Goal: Information Seeking & Learning: Learn about a topic

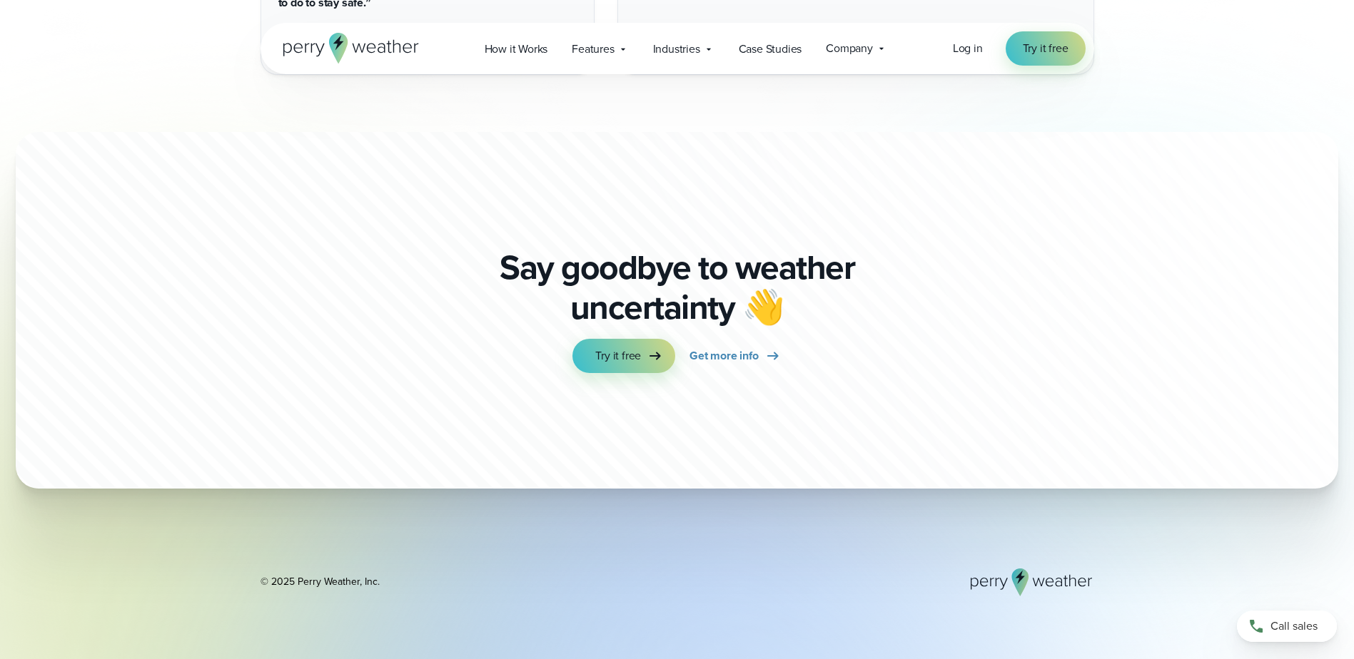
scroll to position [5621, 0]
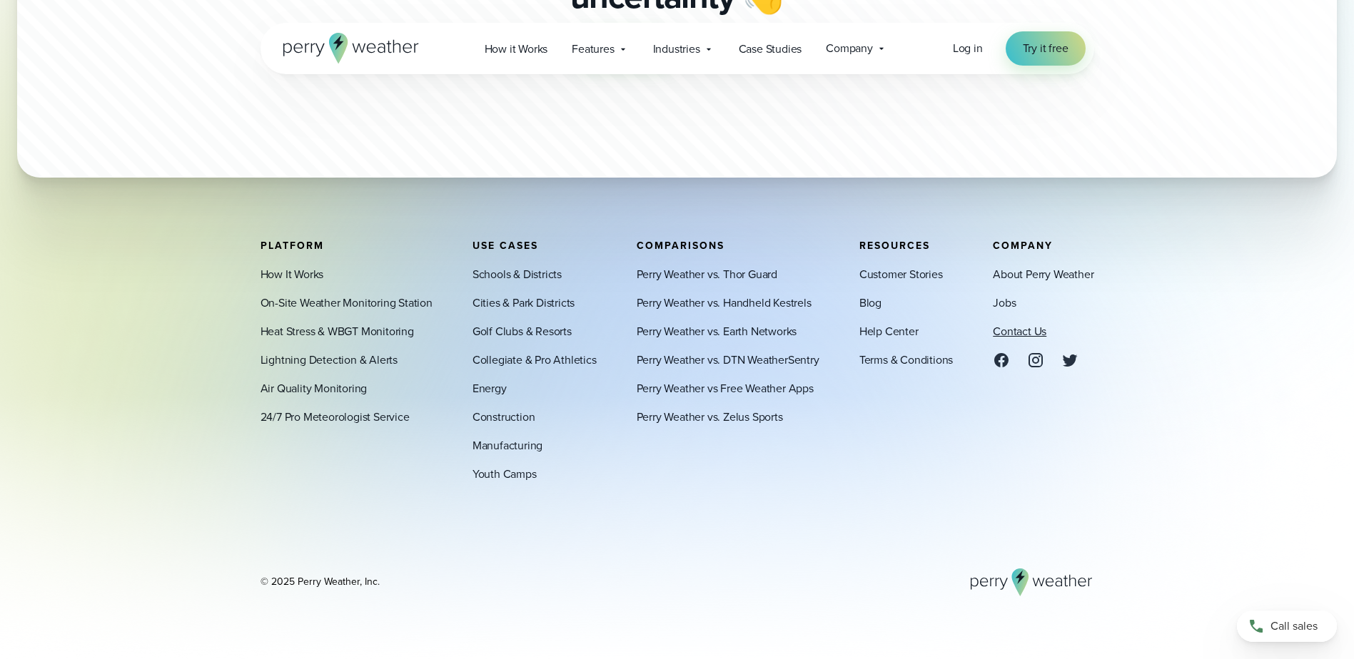
click at [1010, 328] on link "Contact Us" at bounding box center [1020, 331] width 54 height 17
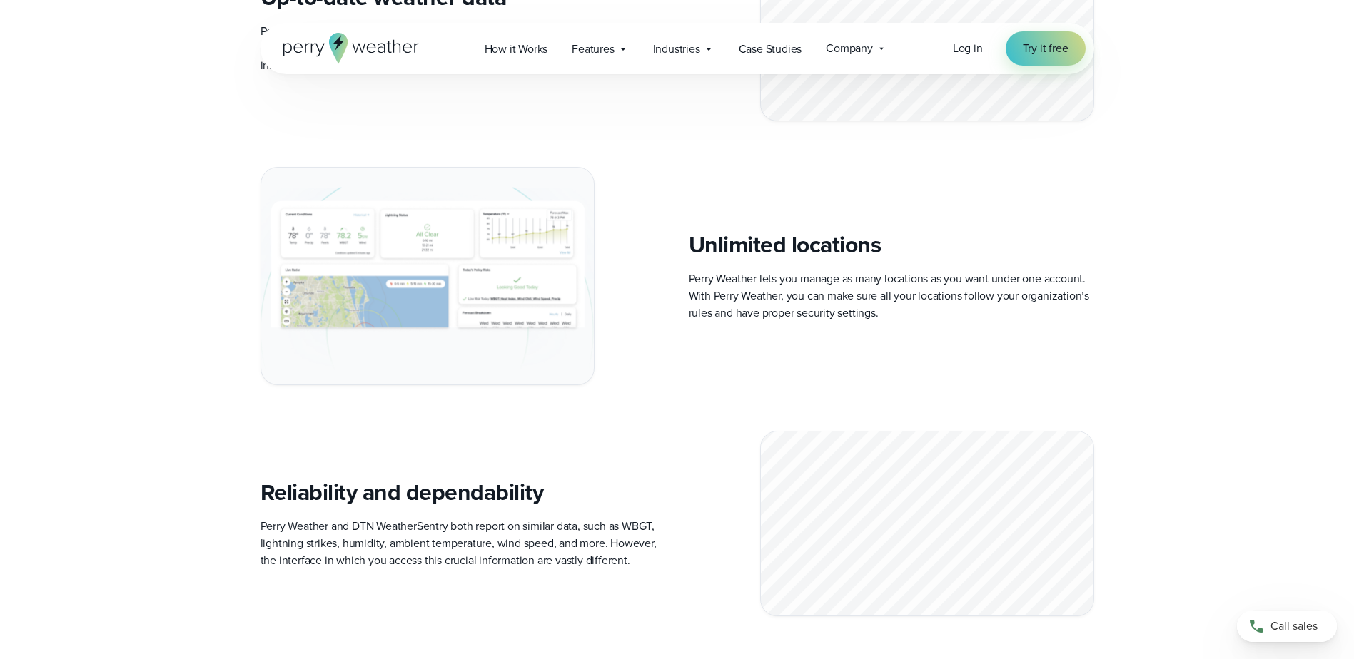
scroll to position [4667, 0]
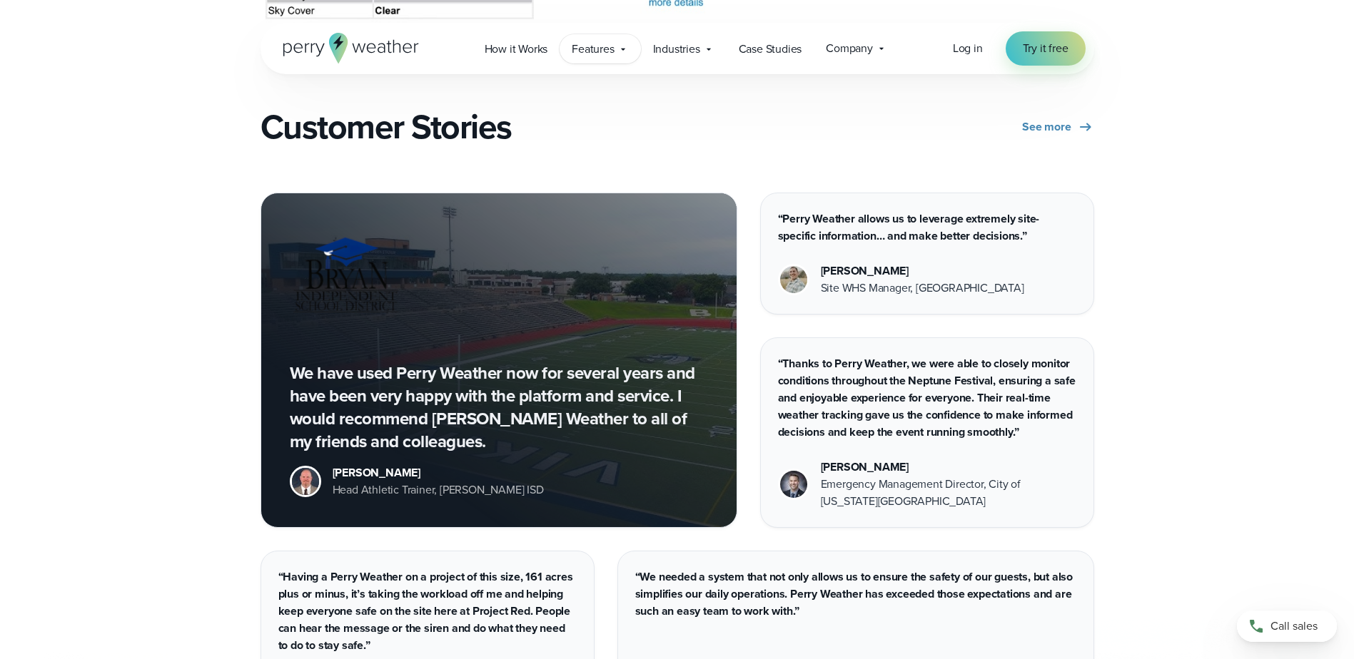
click at [594, 56] on span "Features" at bounding box center [593, 49] width 42 height 17
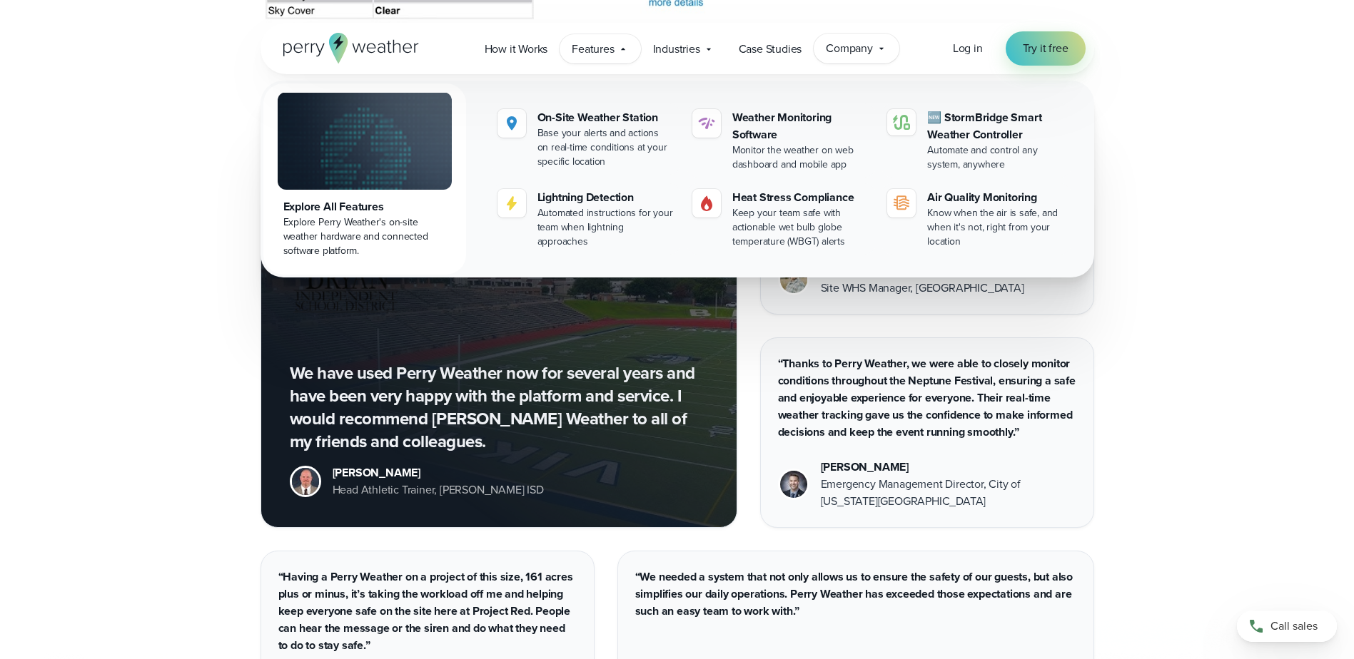
click at [865, 55] on span "Company" at bounding box center [849, 48] width 47 height 17
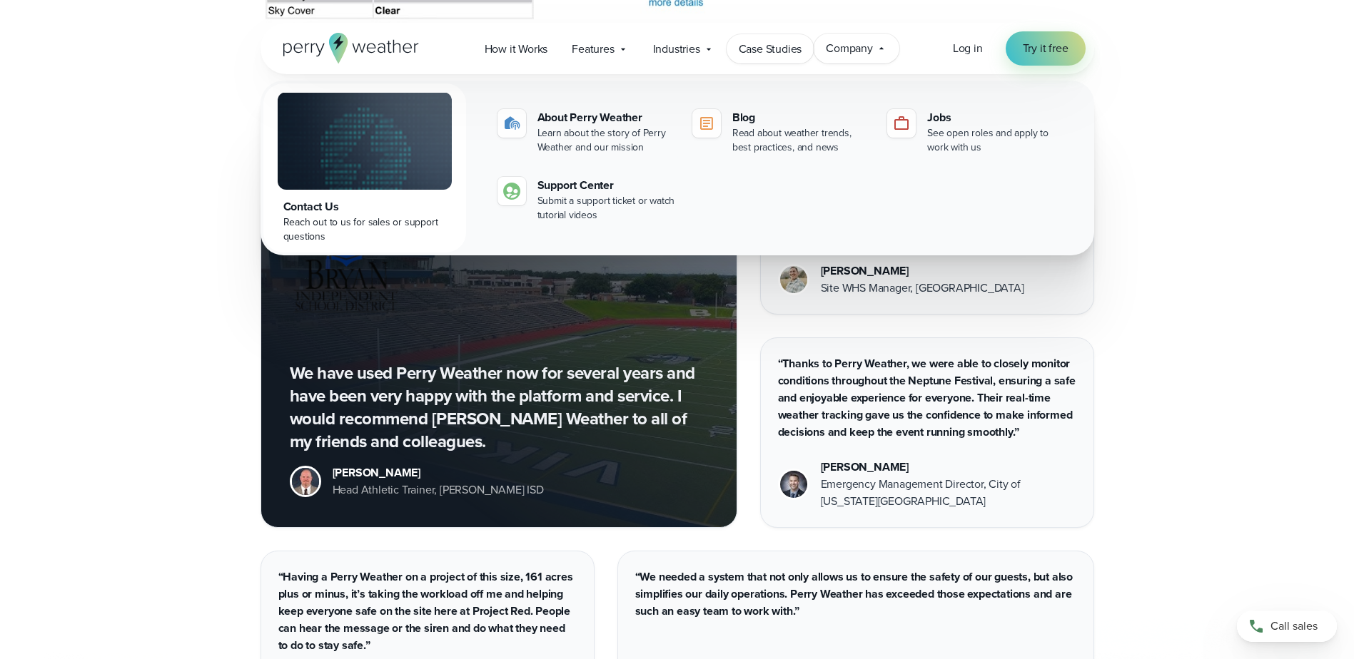
click at [754, 49] on span "Case Studies" at bounding box center [771, 49] width 64 height 17
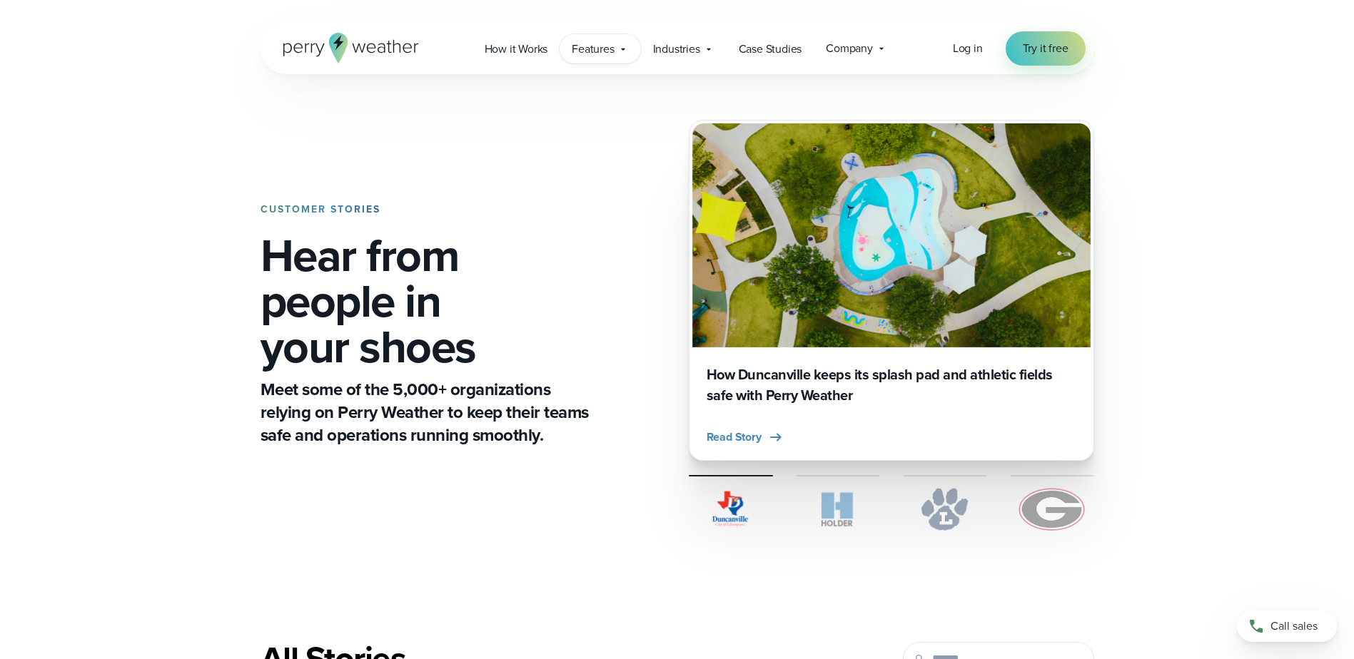
click at [587, 48] on span "Features" at bounding box center [593, 49] width 42 height 17
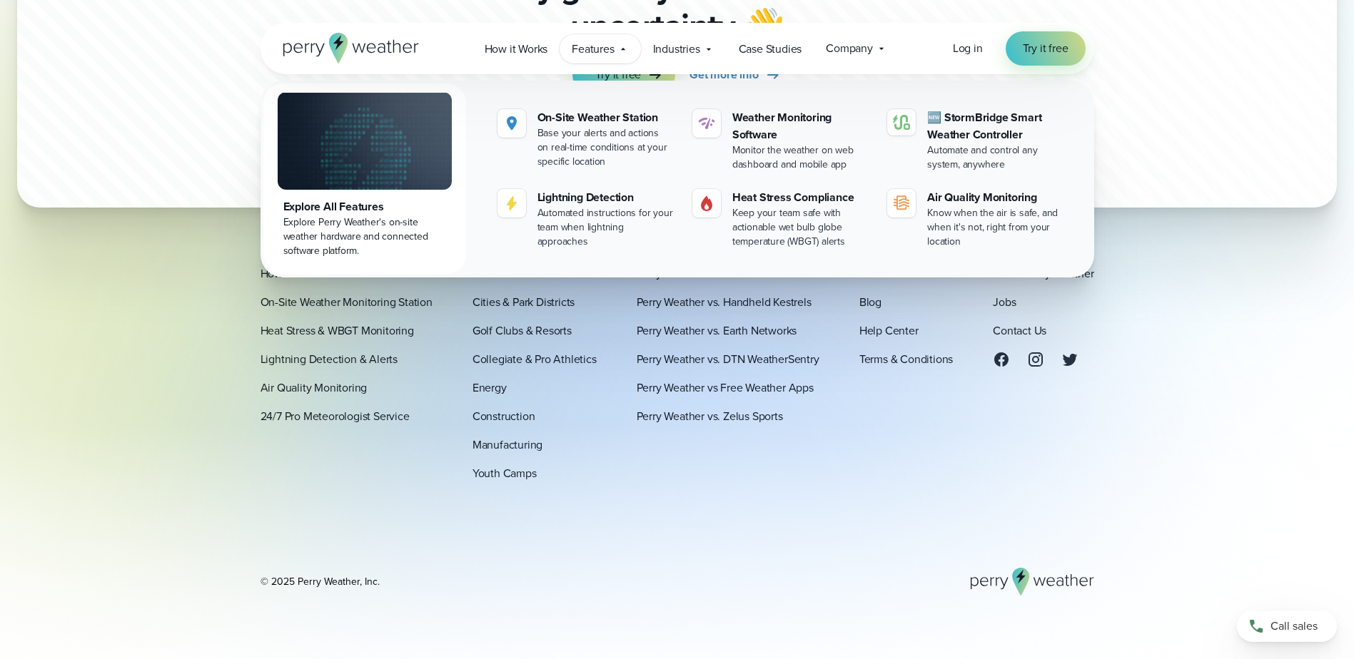
scroll to position [3842, 0]
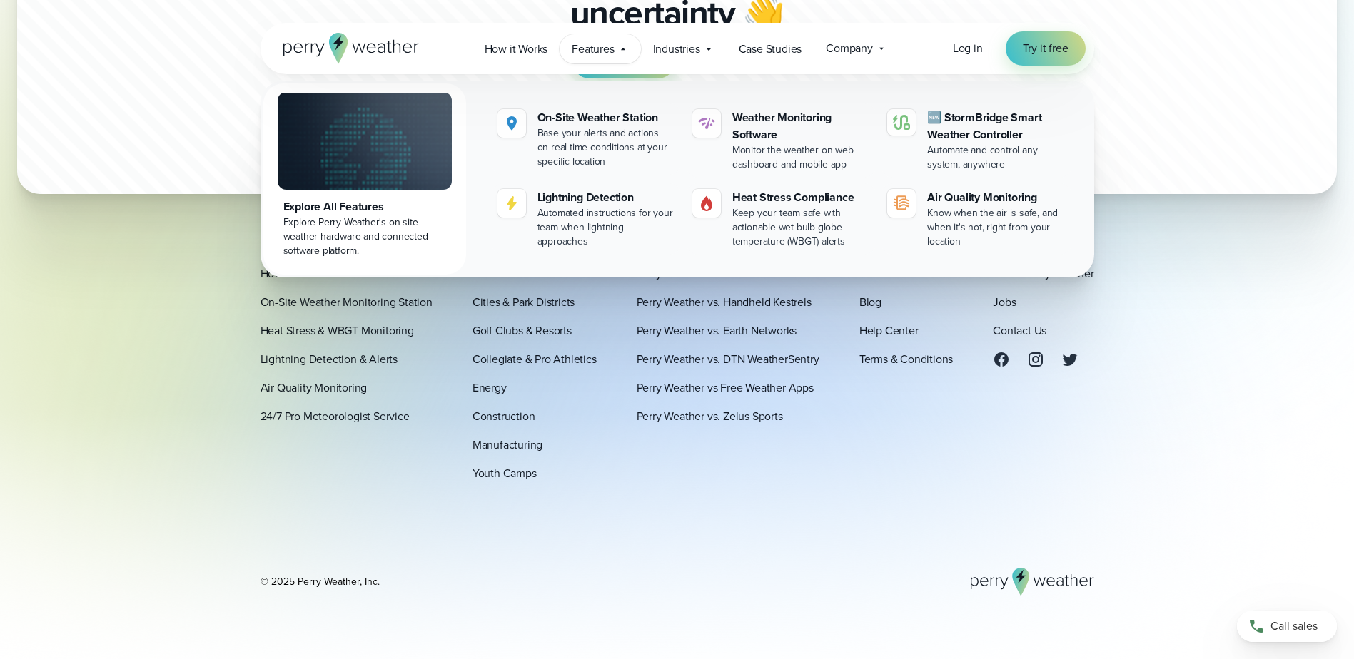
click at [162, 450] on footer "Platform How It Works On-Site Weather Monitoring Station Heat Stress & WBGT Mon…" at bounding box center [677, 418] width 1354 height 482
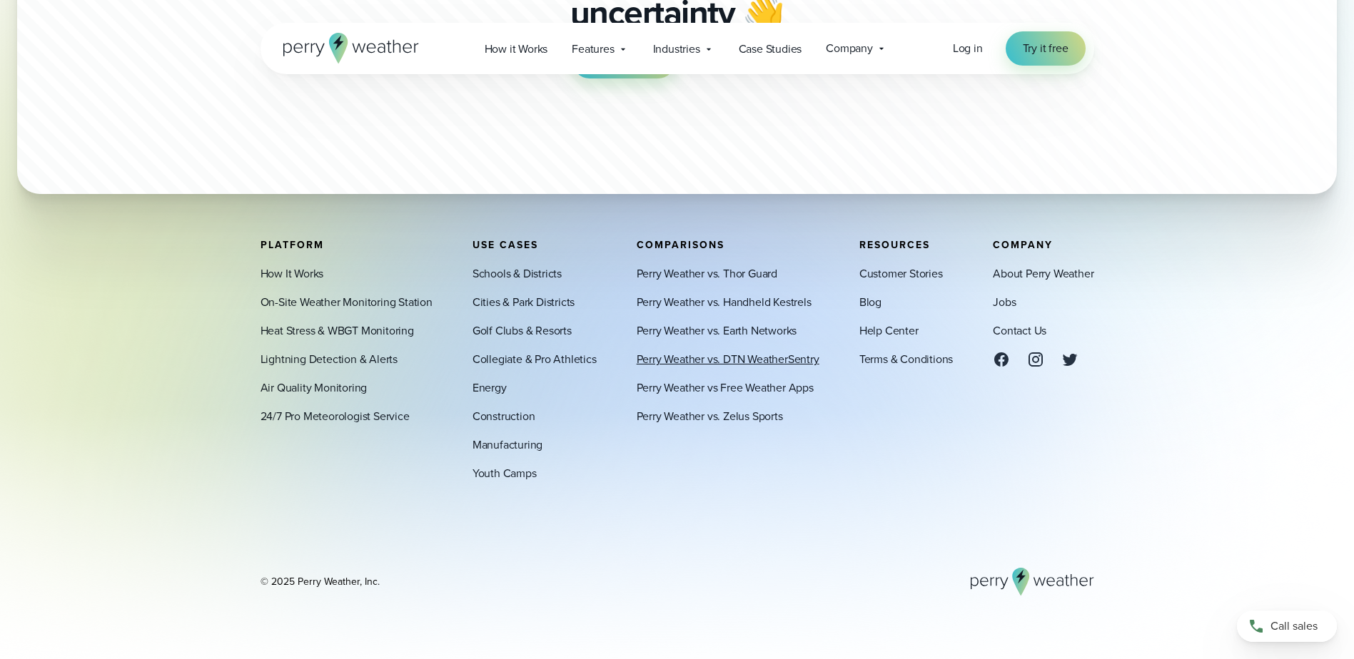
click at [776, 364] on link "Perry Weather vs. DTN WeatherSentry" at bounding box center [728, 359] width 183 height 17
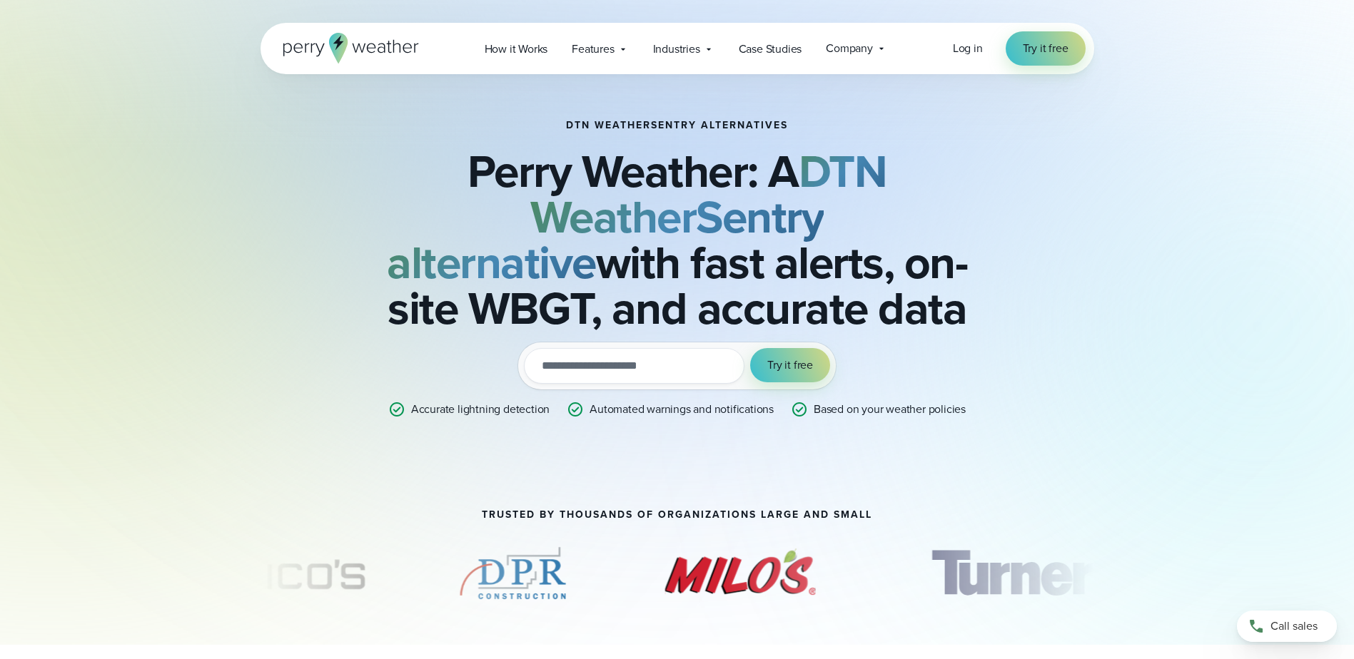
click at [597, 360] on input "email" at bounding box center [634, 366] width 220 height 36
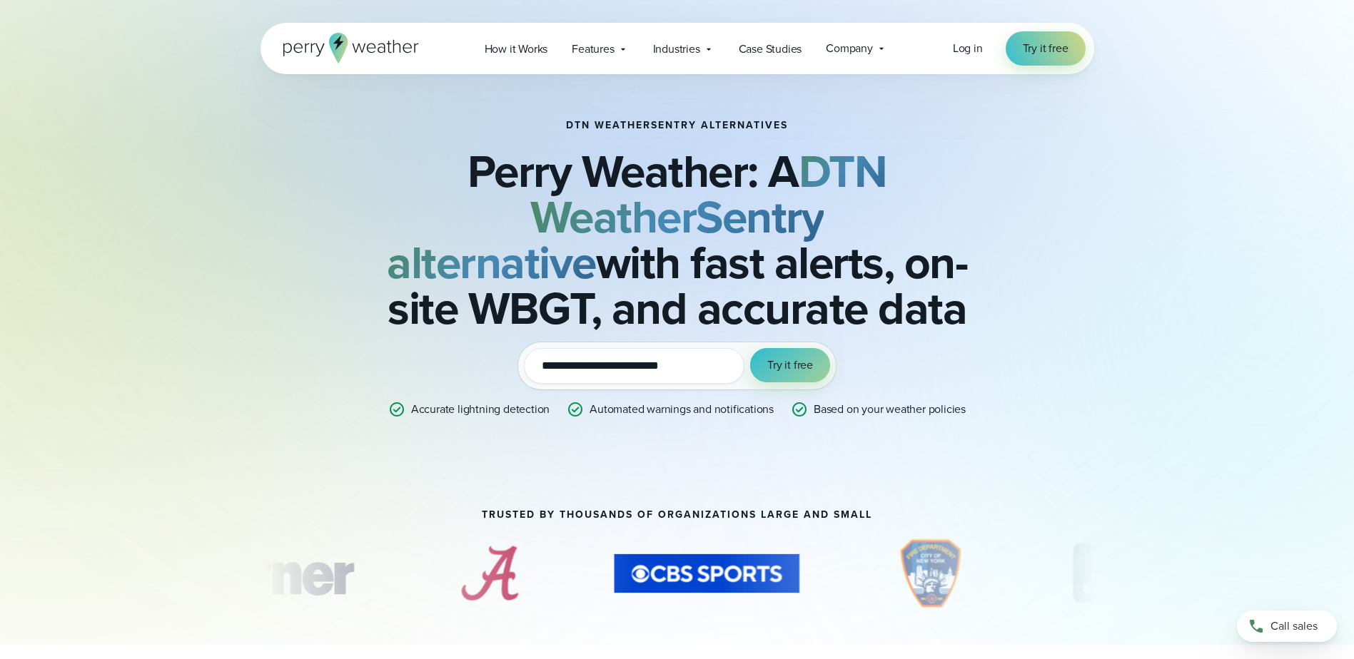
type input "**********"
click at [798, 375] on button "Try it free" at bounding box center [790, 365] width 80 height 34
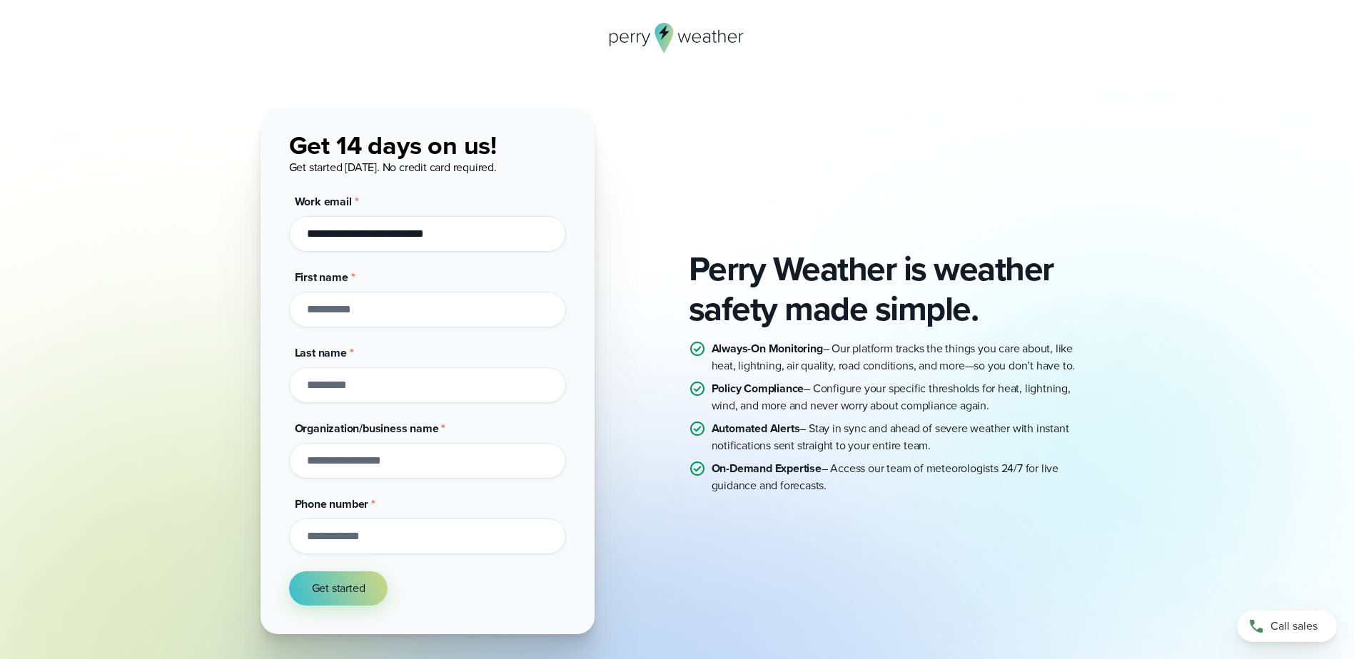
click at [189, 239] on div "Perry Weather is weather safety made simple. Always-On Monitoring – Our platfor…" at bounding box center [677, 371] width 1028 height 526
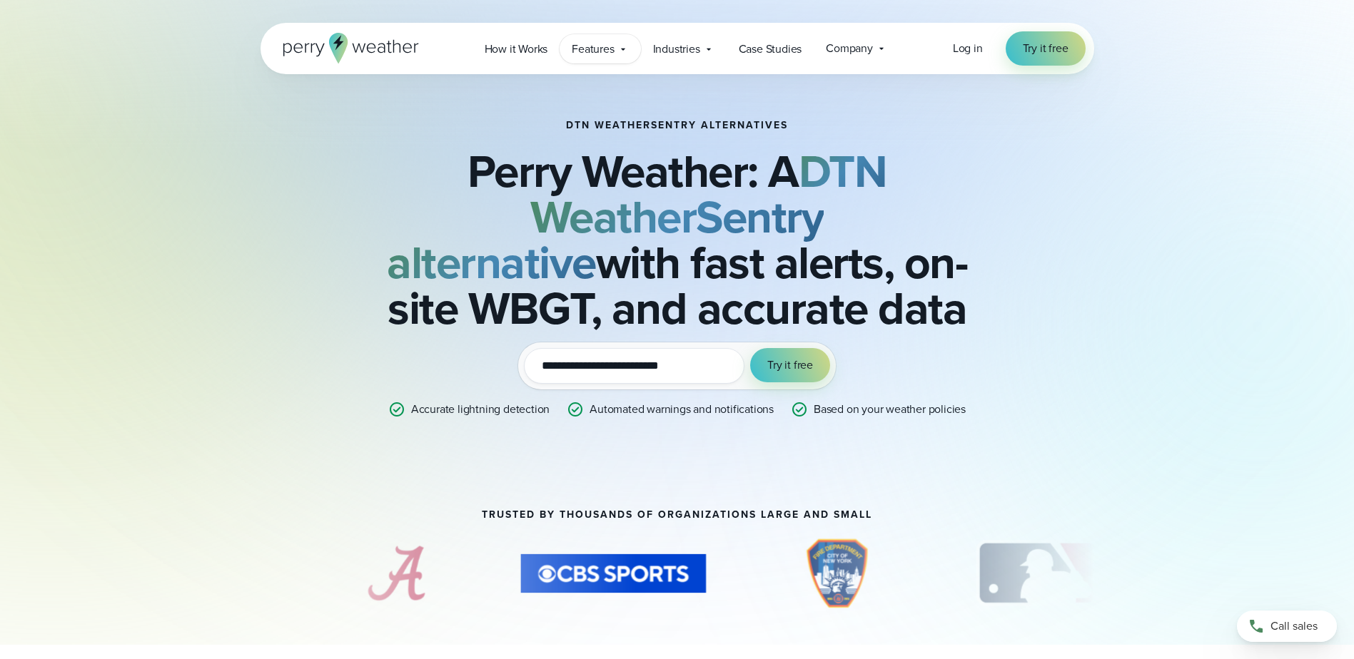
click at [614, 48] on span "Features" at bounding box center [593, 49] width 42 height 17
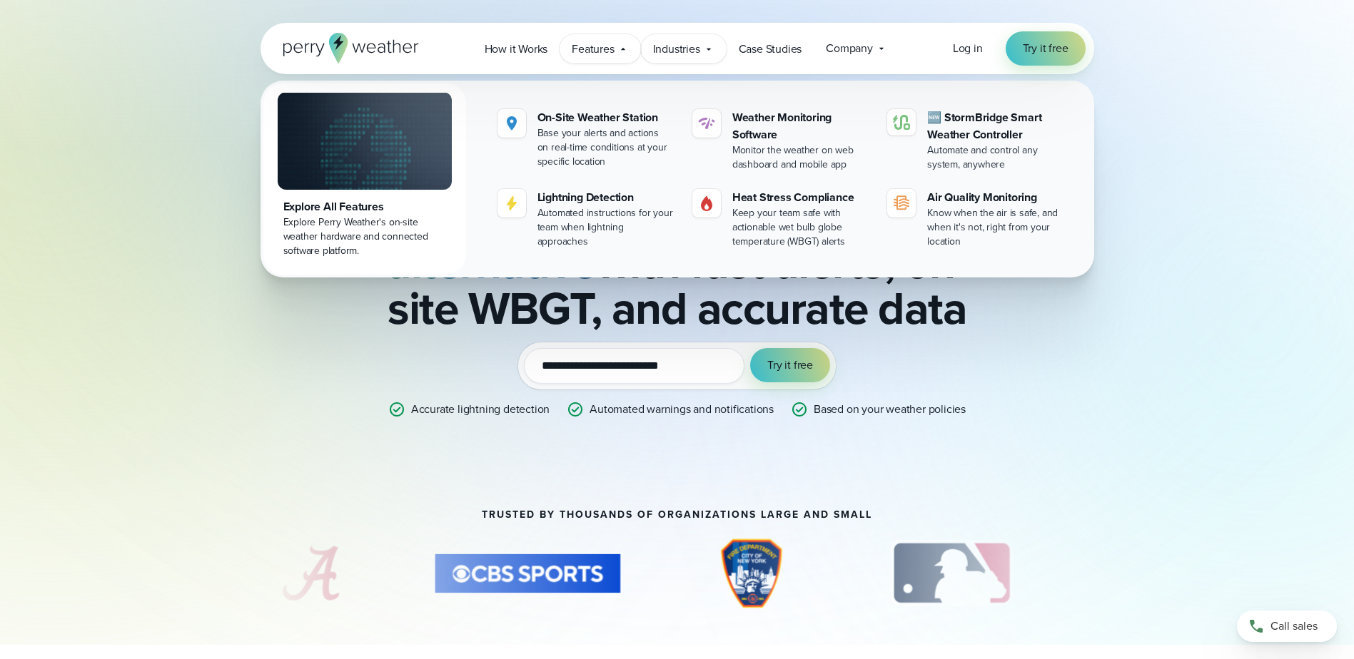
click at [684, 44] on span "Industries" at bounding box center [676, 49] width 47 height 17
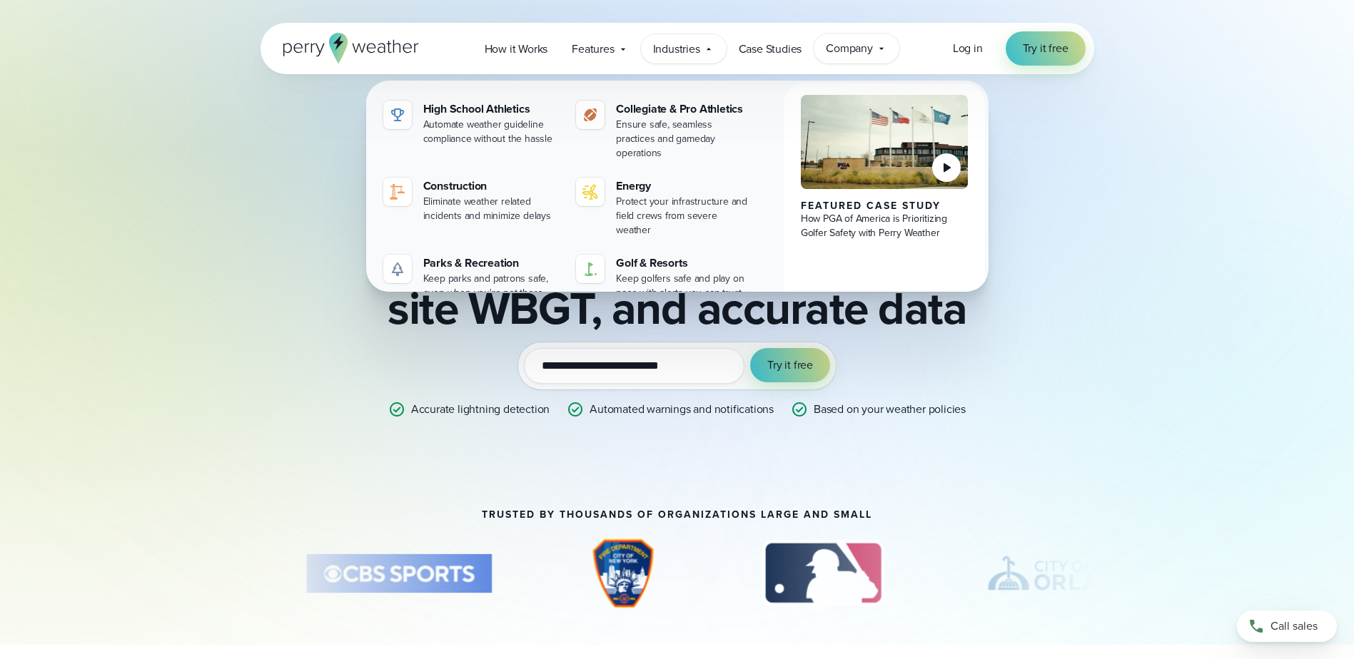
click at [879, 59] on div "Company Contact Us Reach out to us for sales or support questions" at bounding box center [856, 49] width 86 height 30
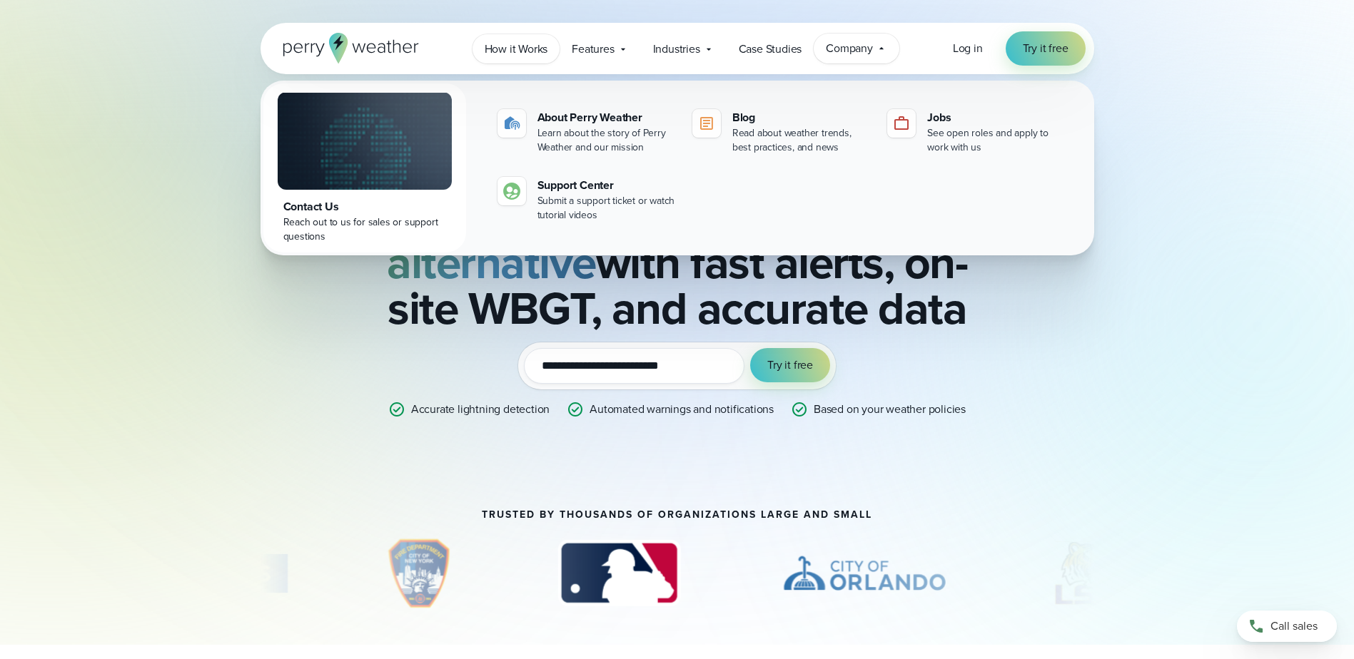
click at [504, 46] on span "How it Works" at bounding box center [517, 49] width 64 height 17
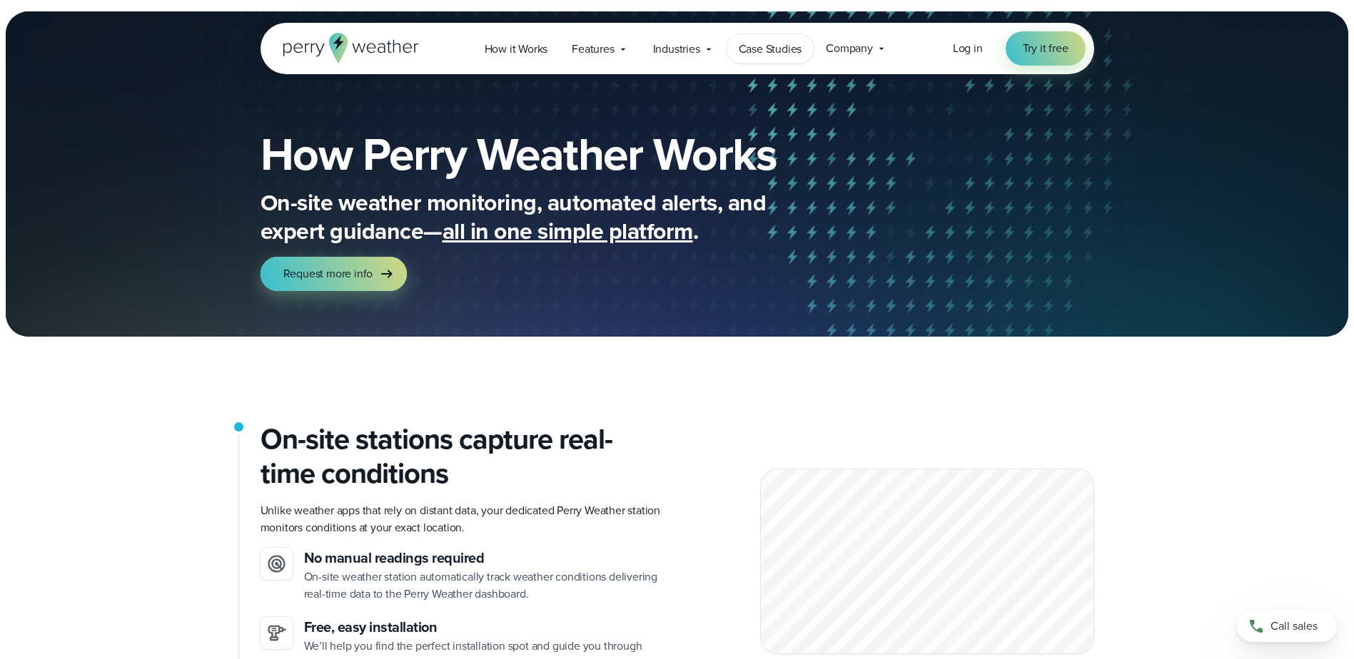
click at [764, 48] on span "Case Studies" at bounding box center [771, 49] width 64 height 17
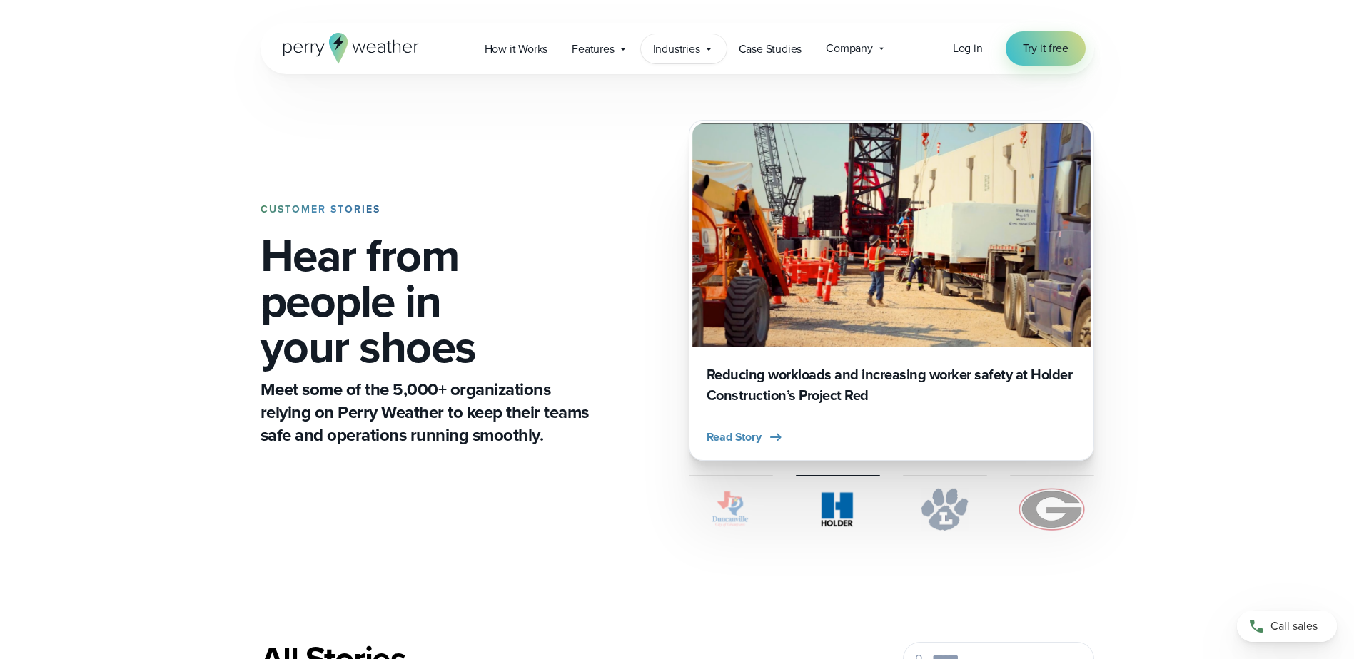
click at [696, 46] on span "Industries" at bounding box center [676, 49] width 47 height 17
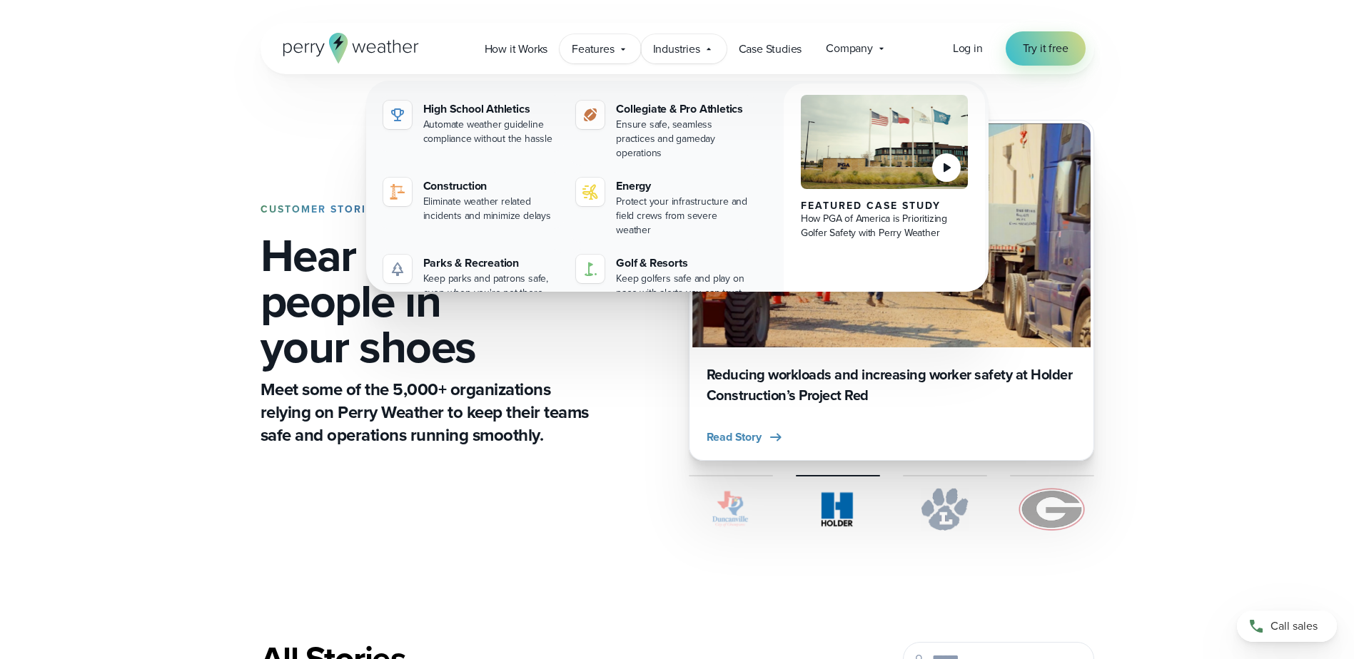
click at [588, 55] on span "Features" at bounding box center [593, 49] width 42 height 17
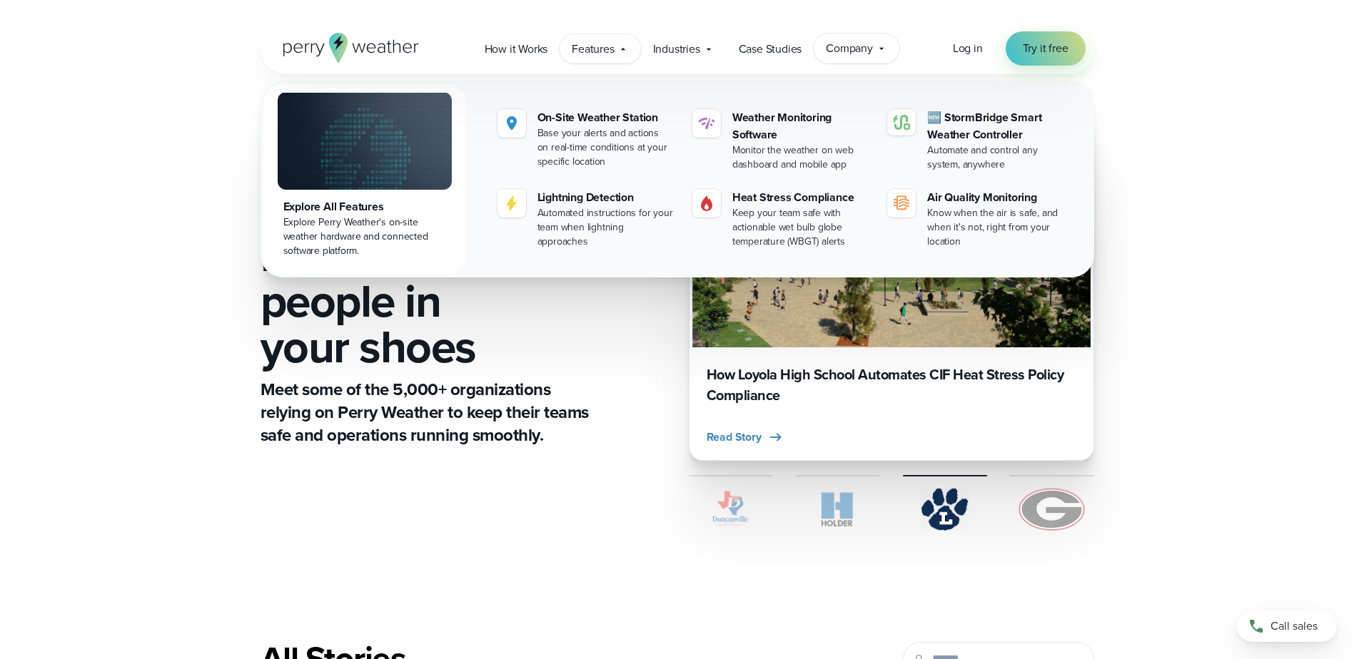
click at [874, 47] on div "Company Contact Us Reach out to us for sales or support questions" at bounding box center [856, 49] width 86 height 30
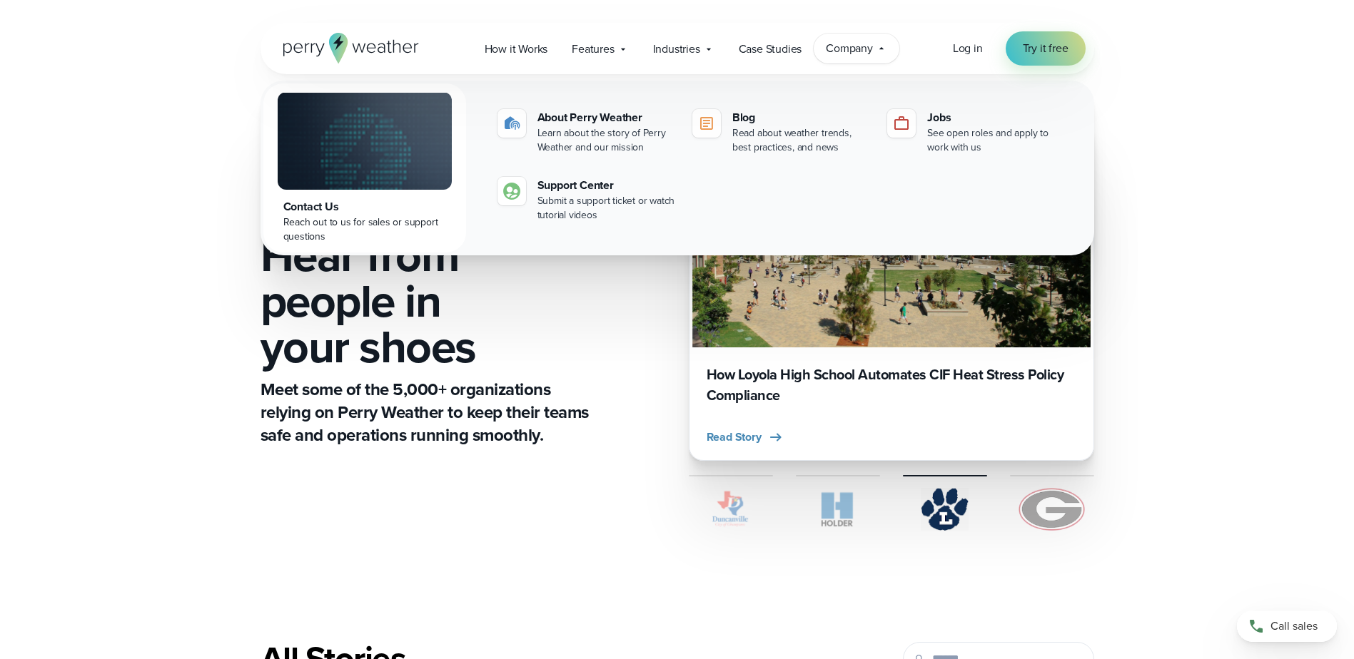
click at [874, 47] on div "Company Contact Us Reach out to us for sales or support questions" at bounding box center [856, 49] width 86 height 30
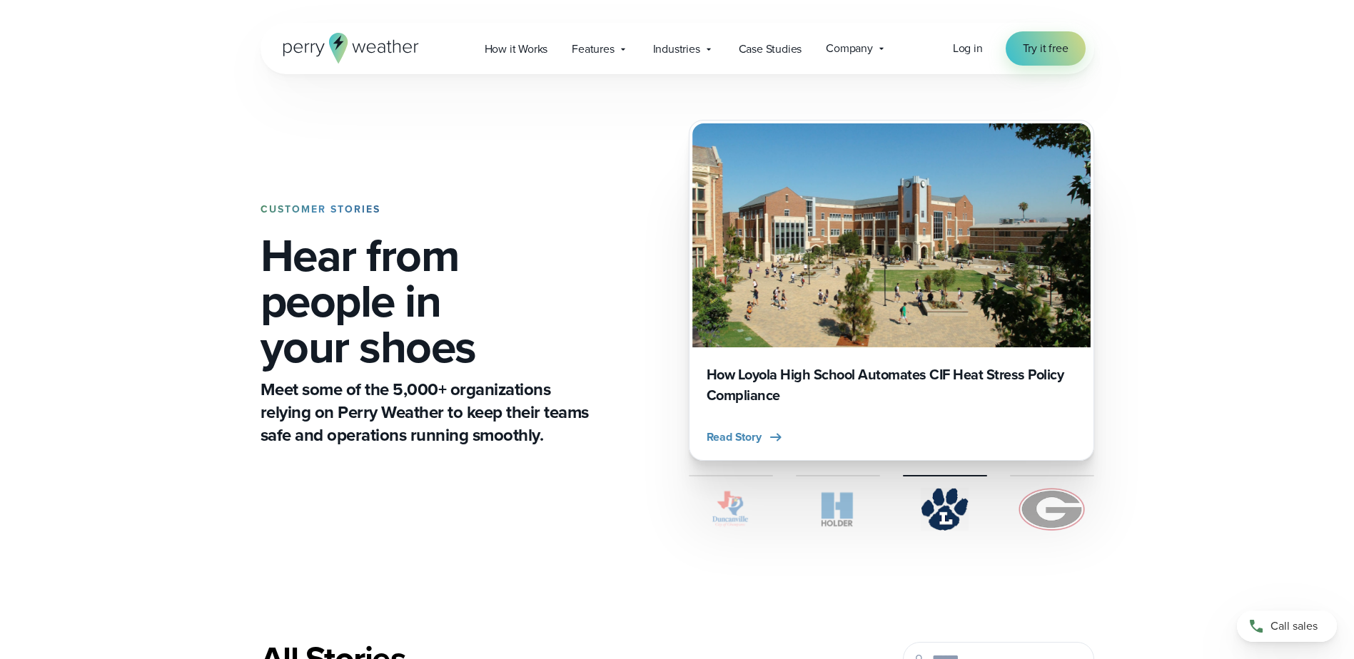
click at [357, 41] on icon at bounding box center [351, 48] width 136 height 31
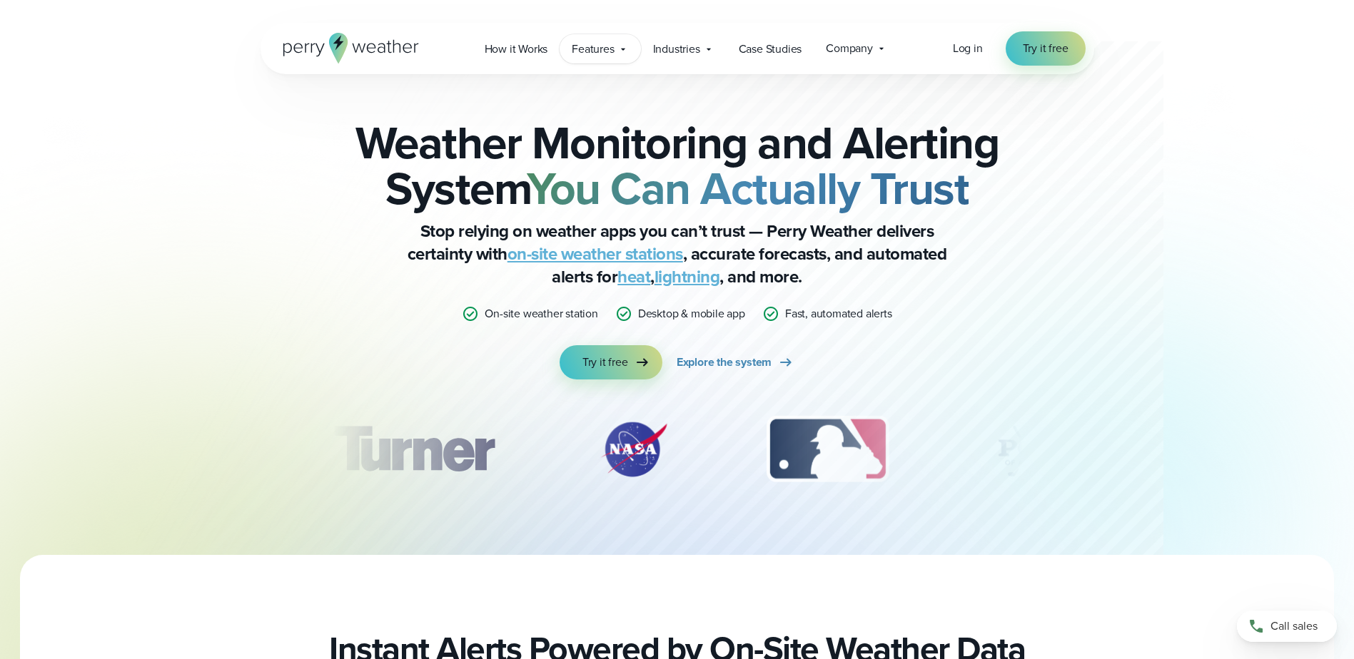
click at [609, 47] on span "Features" at bounding box center [593, 49] width 42 height 17
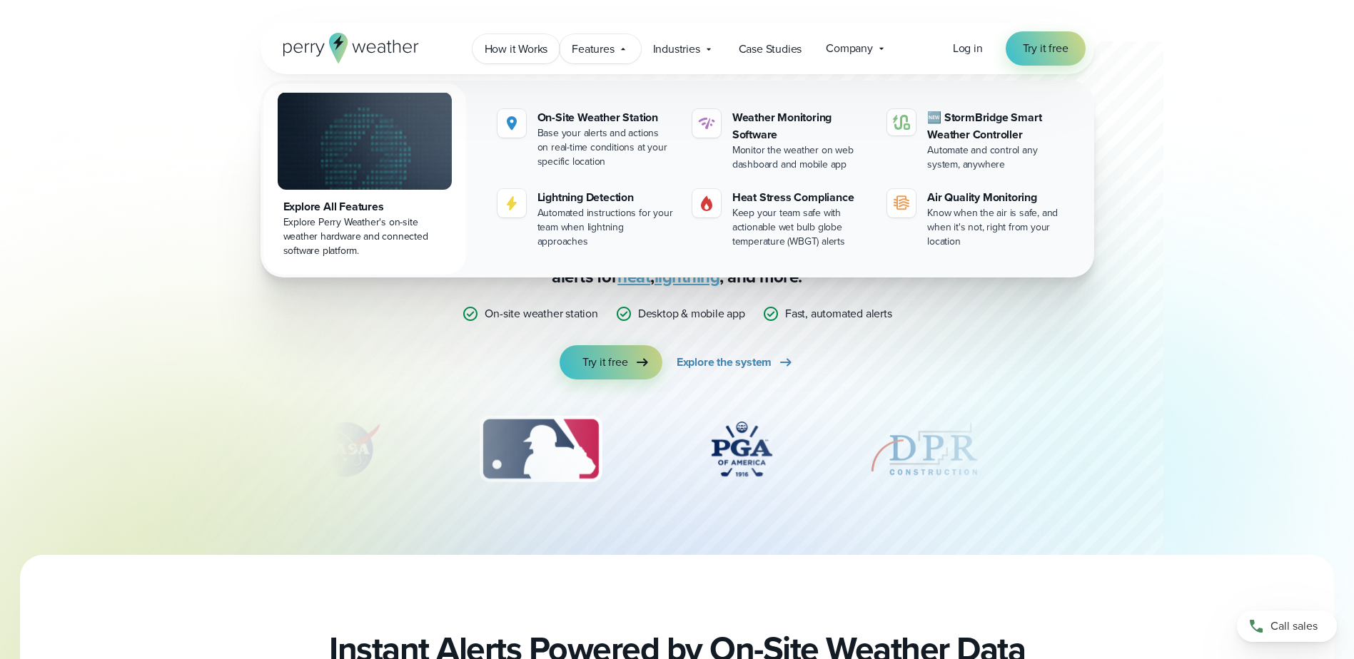
click at [532, 48] on span "How it Works" at bounding box center [517, 49] width 64 height 17
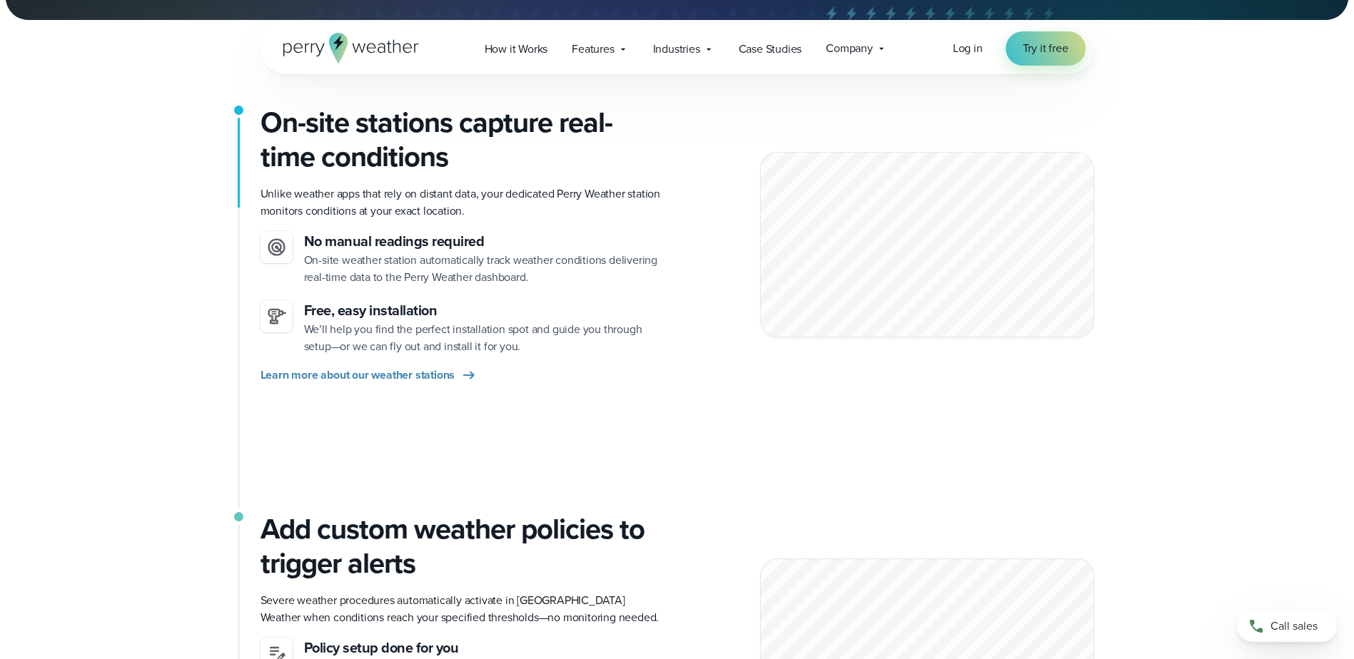
scroll to position [143, 0]
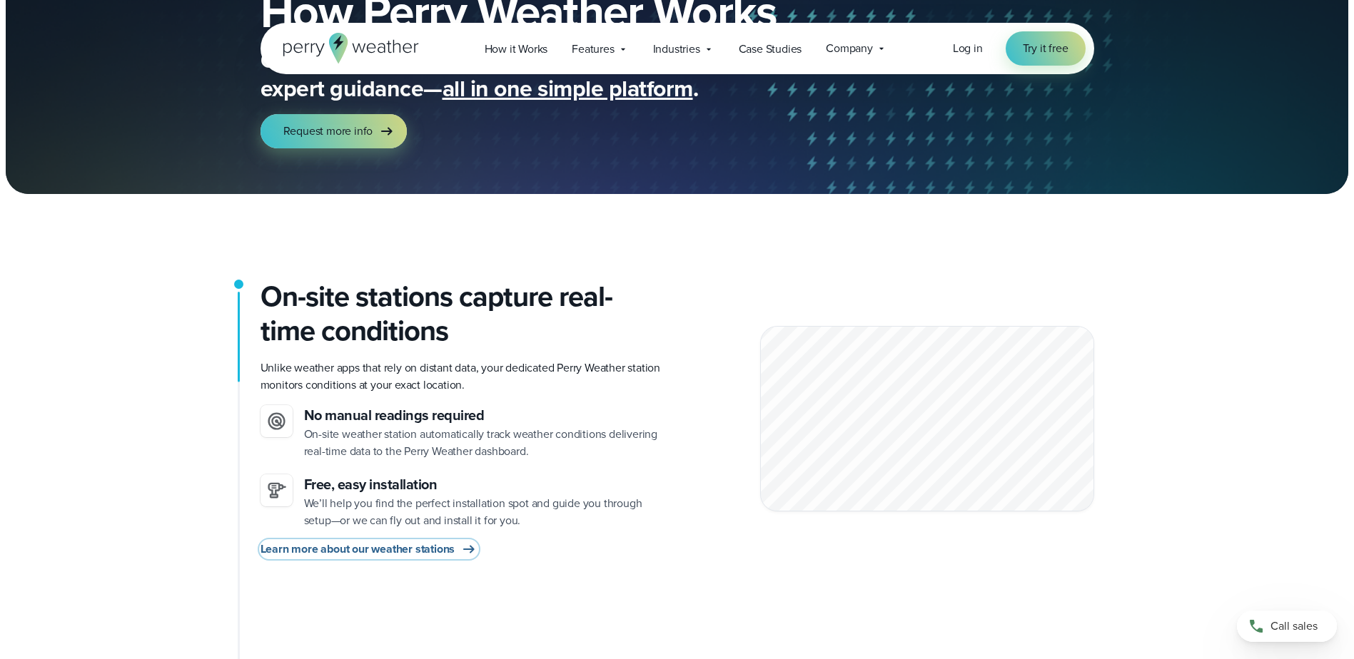
click at [309, 550] on span "Learn more about our weather stations" at bounding box center [357, 549] width 195 height 17
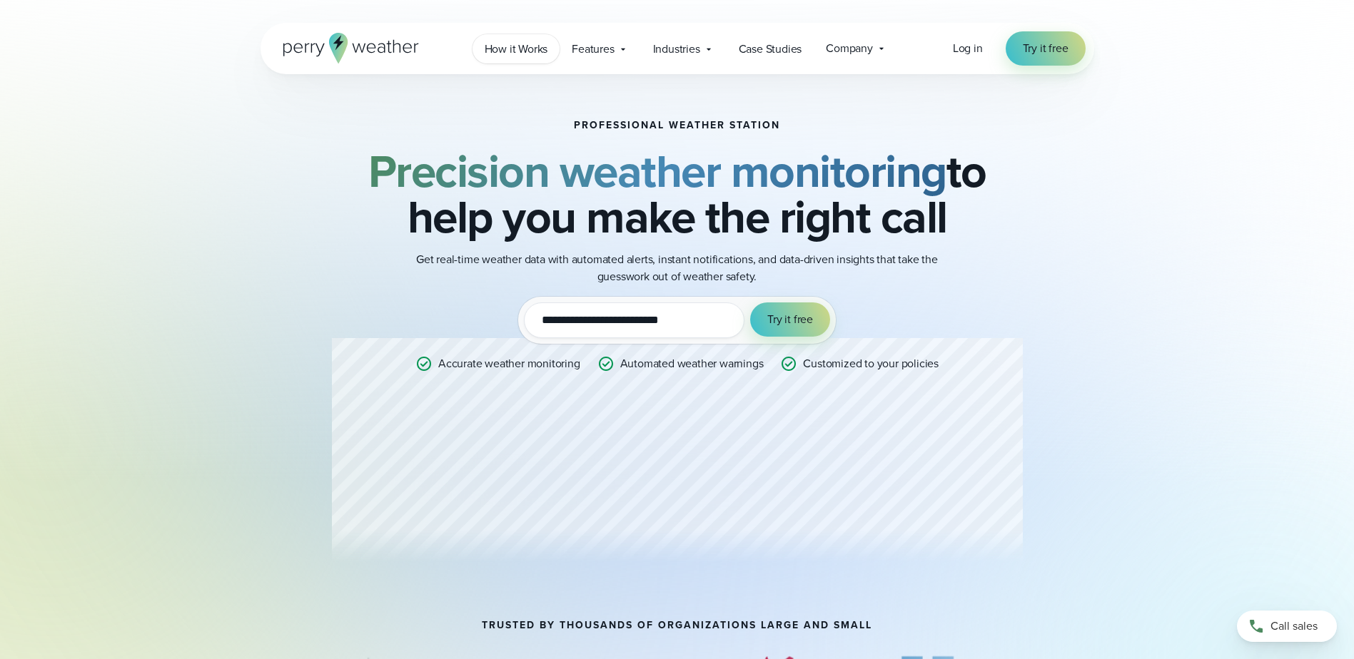
click at [533, 56] on span "How it Works" at bounding box center [517, 49] width 64 height 17
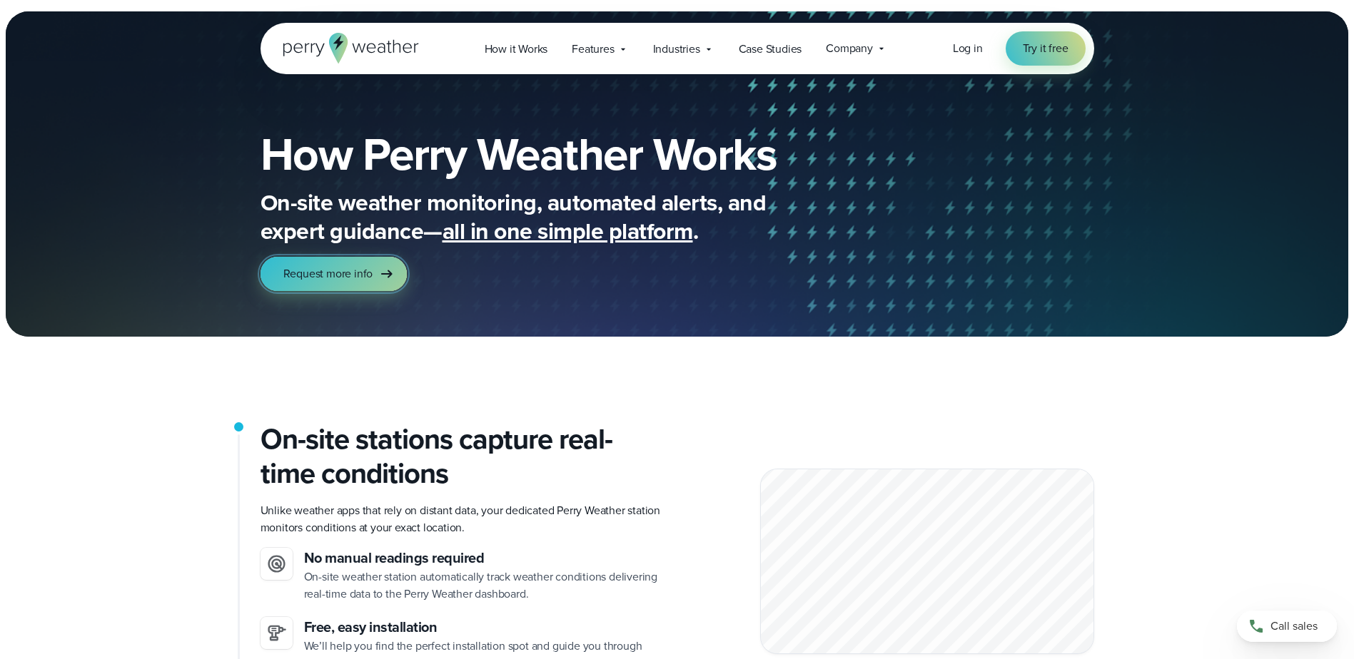
click at [367, 276] on span "Request more info" at bounding box center [328, 273] width 90 height 17
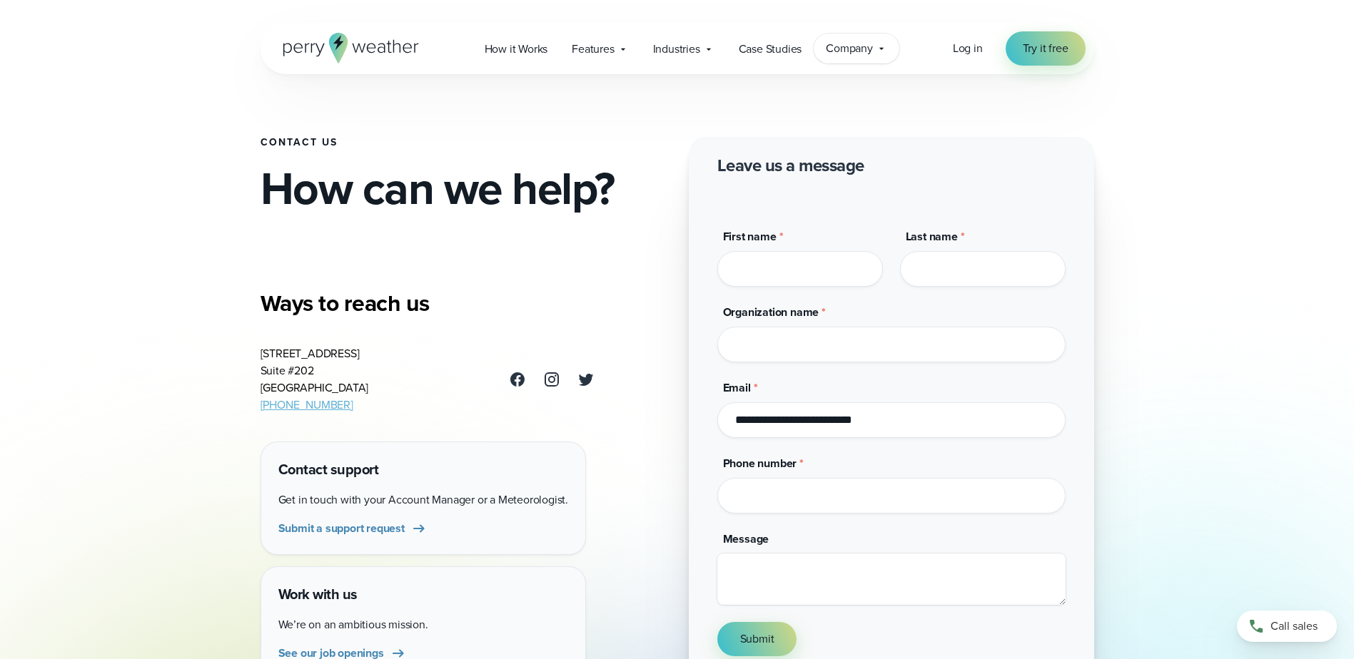
click at [870, 56] on span "Company" at bounding box center [849, 48] width 47 height 17
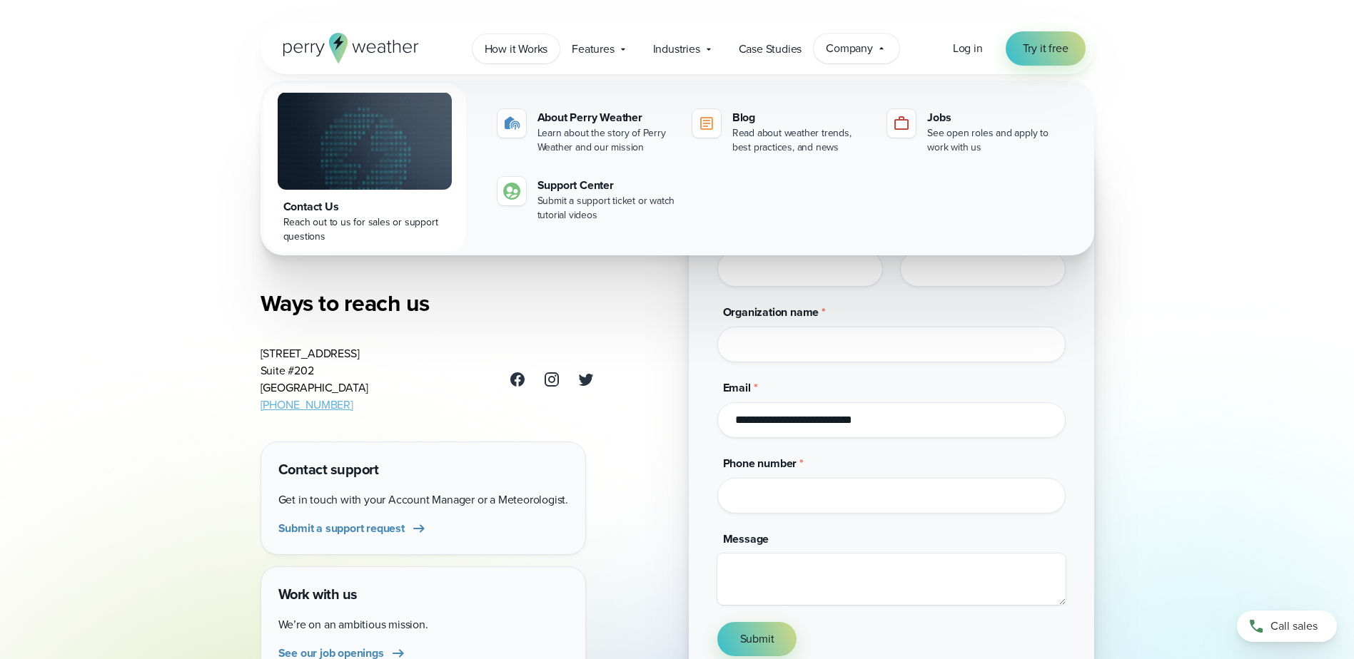
click at [498, 43] on span "How it Works" at bounding box center [517, 49] width 64 height 17
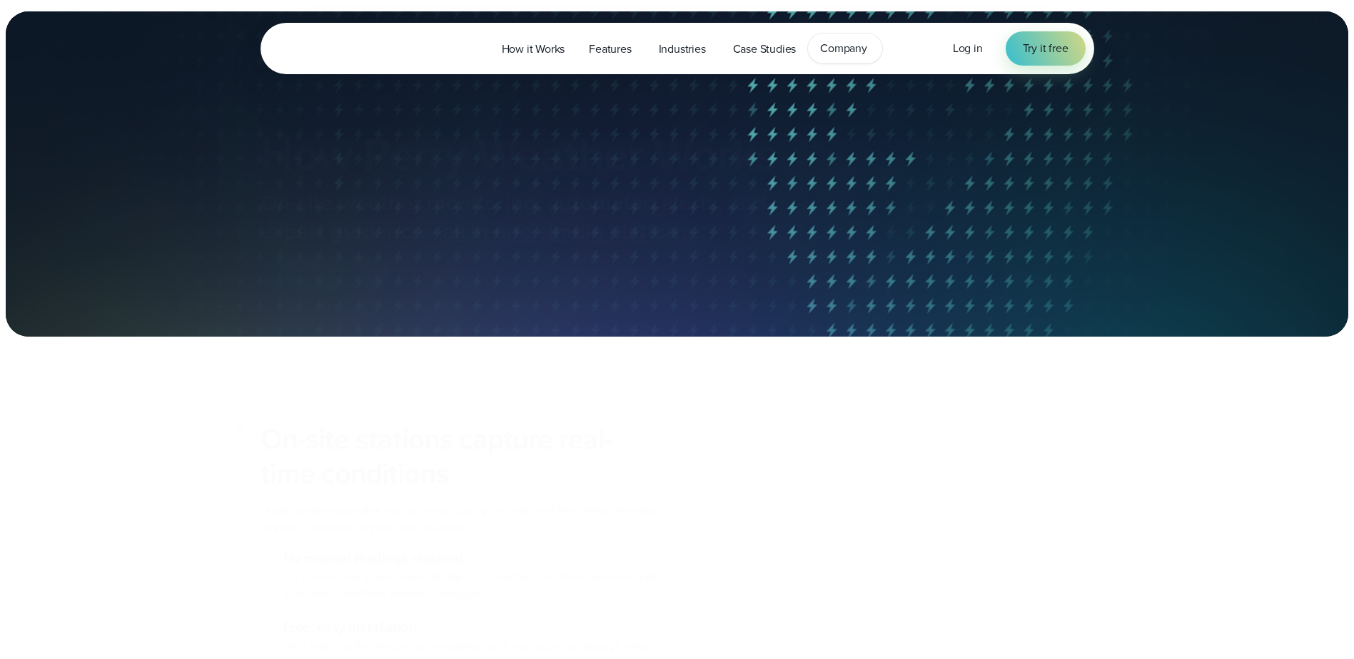
click at [834, 51] on span "Company" at bounding box center [843, 48] width 47 height 17
click at [559, 51] on span "How it Works" at bounding box center [534, 49] width 64 height 17
click at [560, 55] on span "How it Works" at bounding box center [534, 49] width 64 height 17
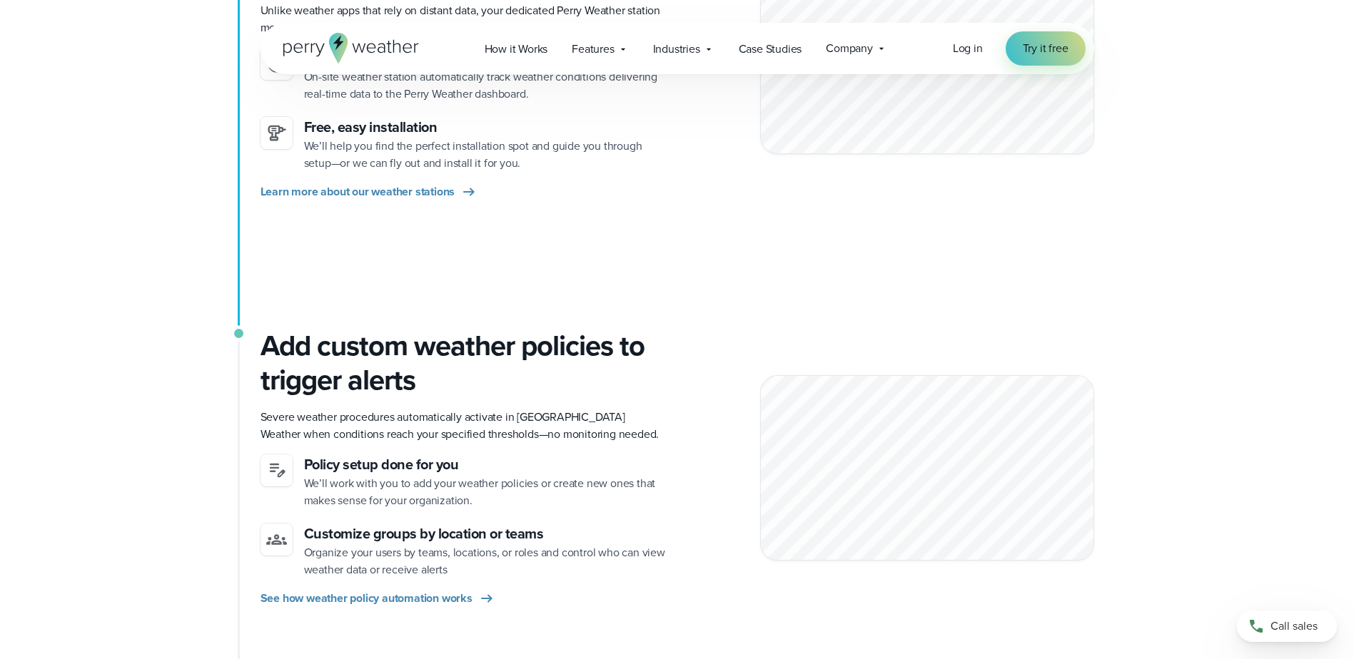
scroll to position [500, 0]
click at [853, 51] on span "Company" at bounding box center [849, 48] width 47 height 17
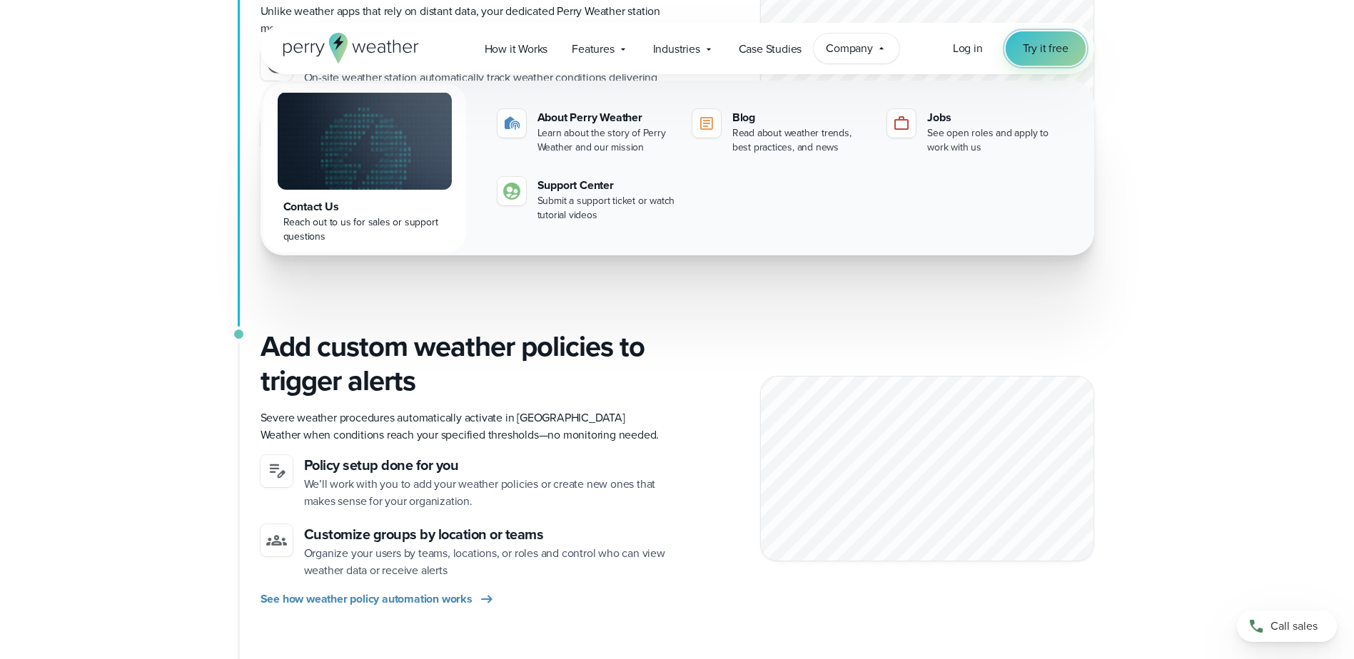
click at [1041, 54] on span "Try it free" at bounding box center [1046, 48] width 46 height 17
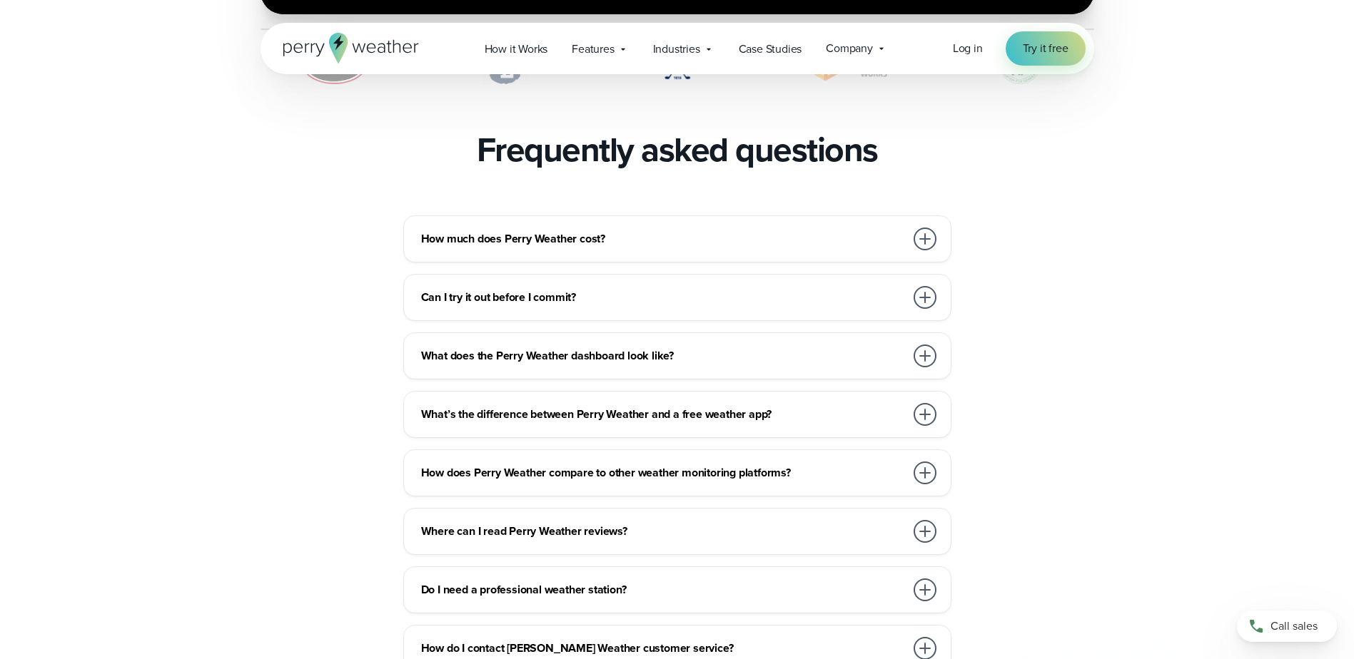
scroll to position [3068, 0]
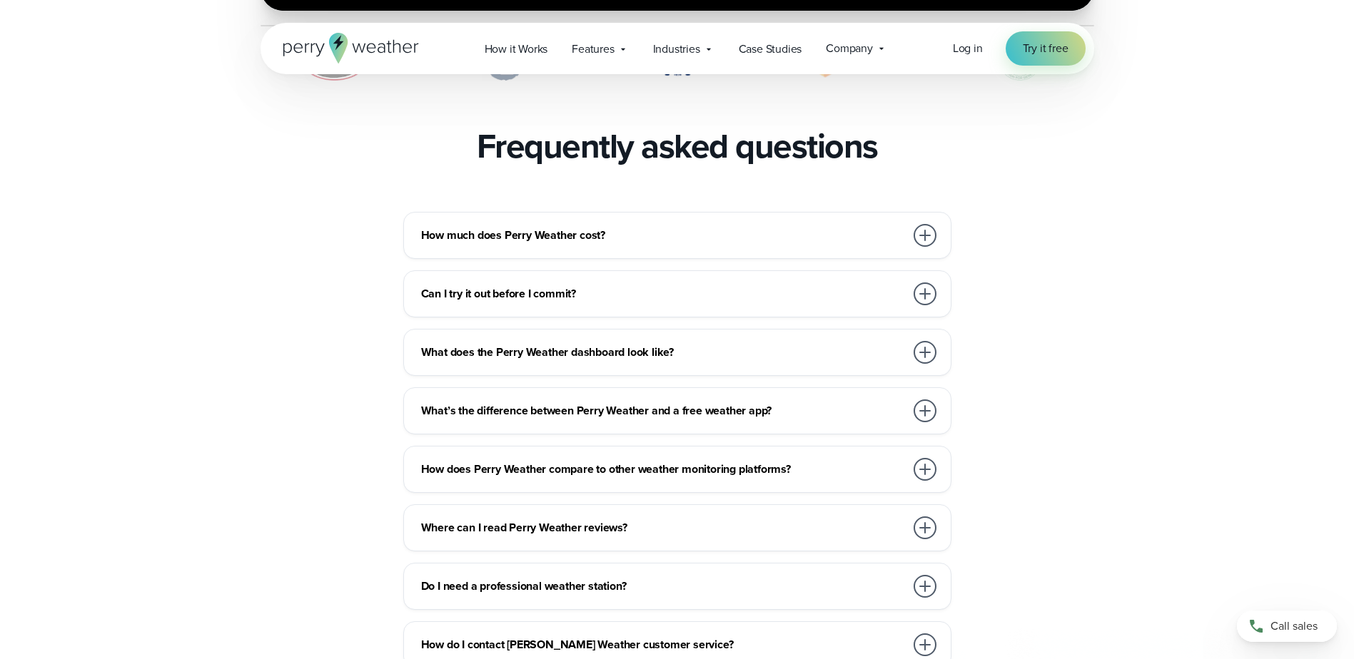
click at [914, 224] on div at bounding box center [924, 235] width 23 height 23
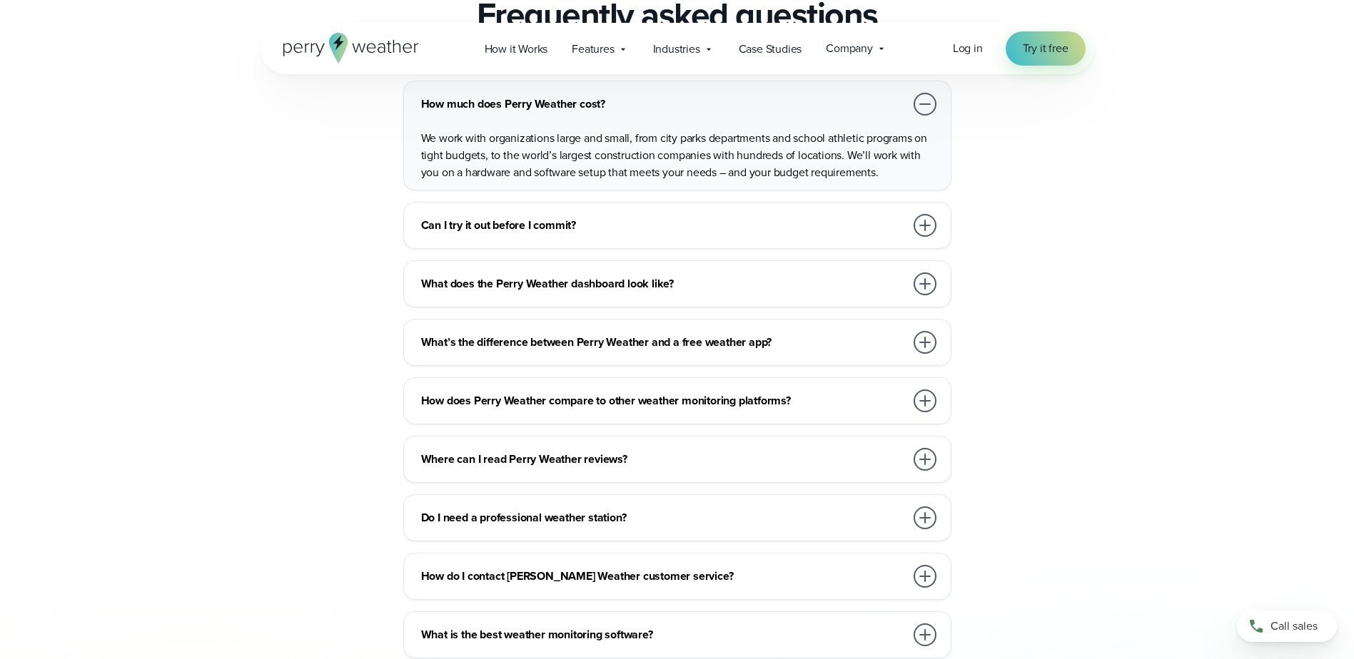
scroll to position [3211, 0]
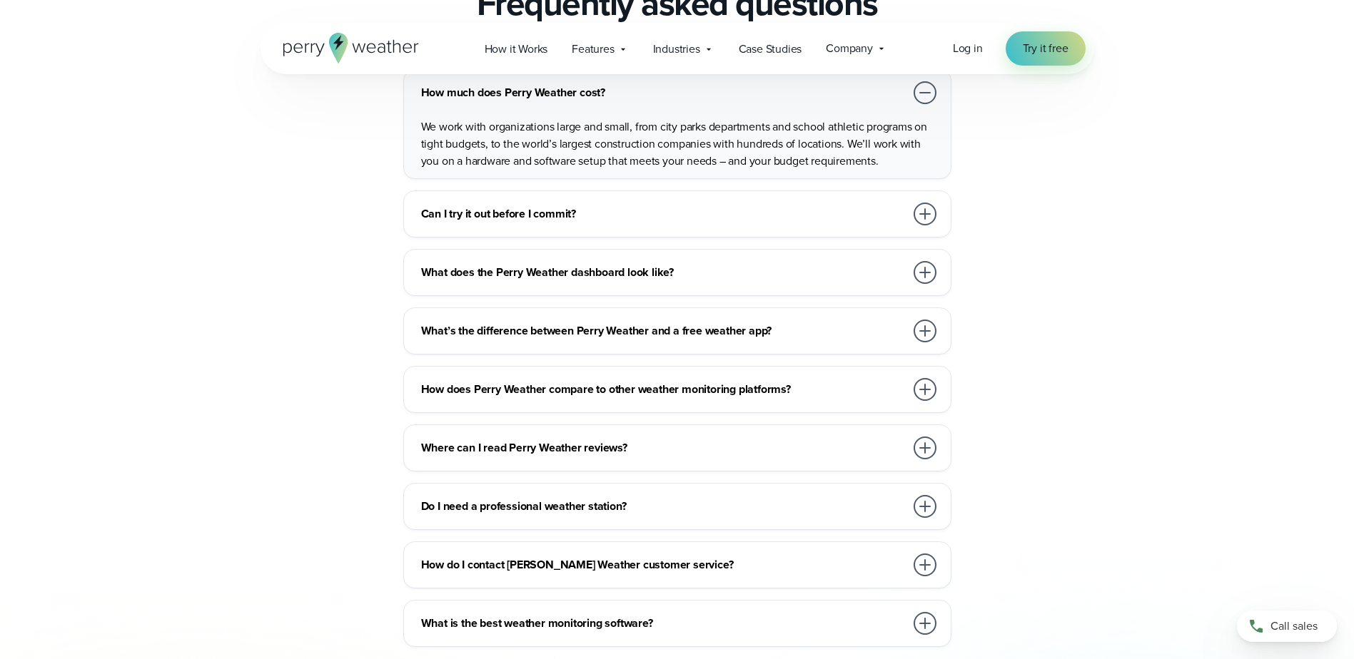
click at [930, 203] on div at bounding box center [924, 214] width 23 height 23
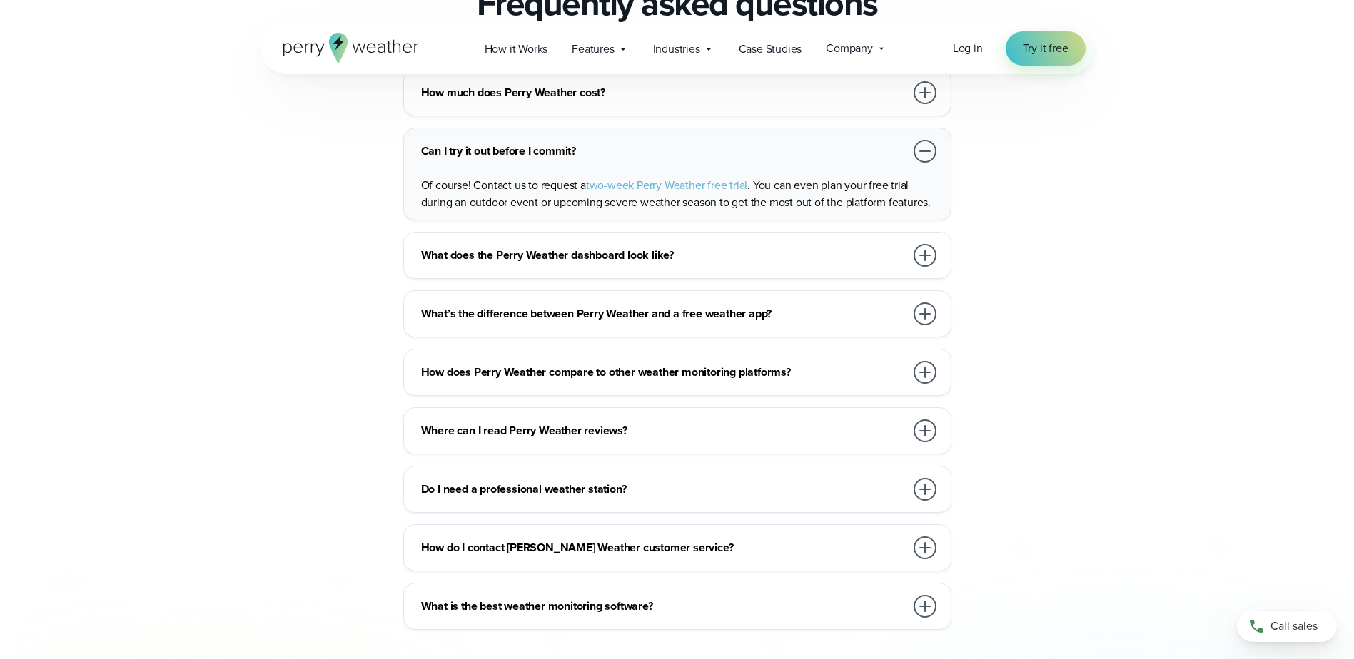
scroll to position [3140, 0]
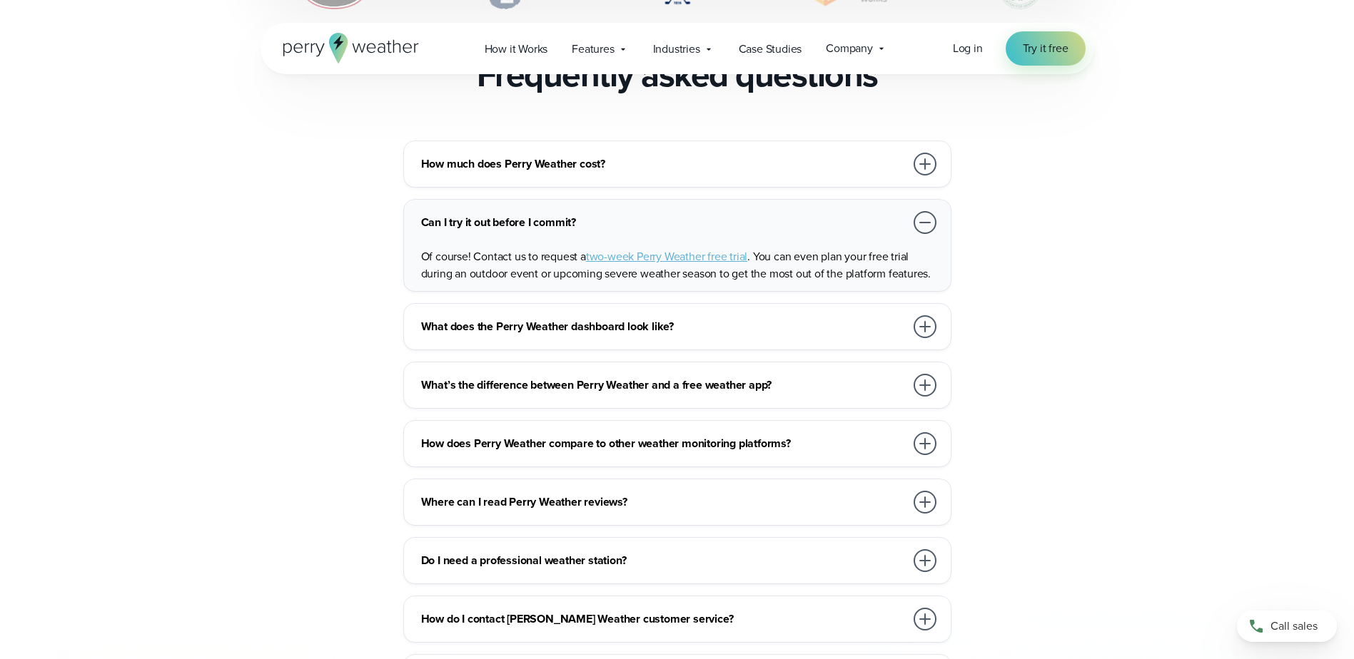
click at [918, 315] on div at bounding box center [924, 326] width 23 height 23
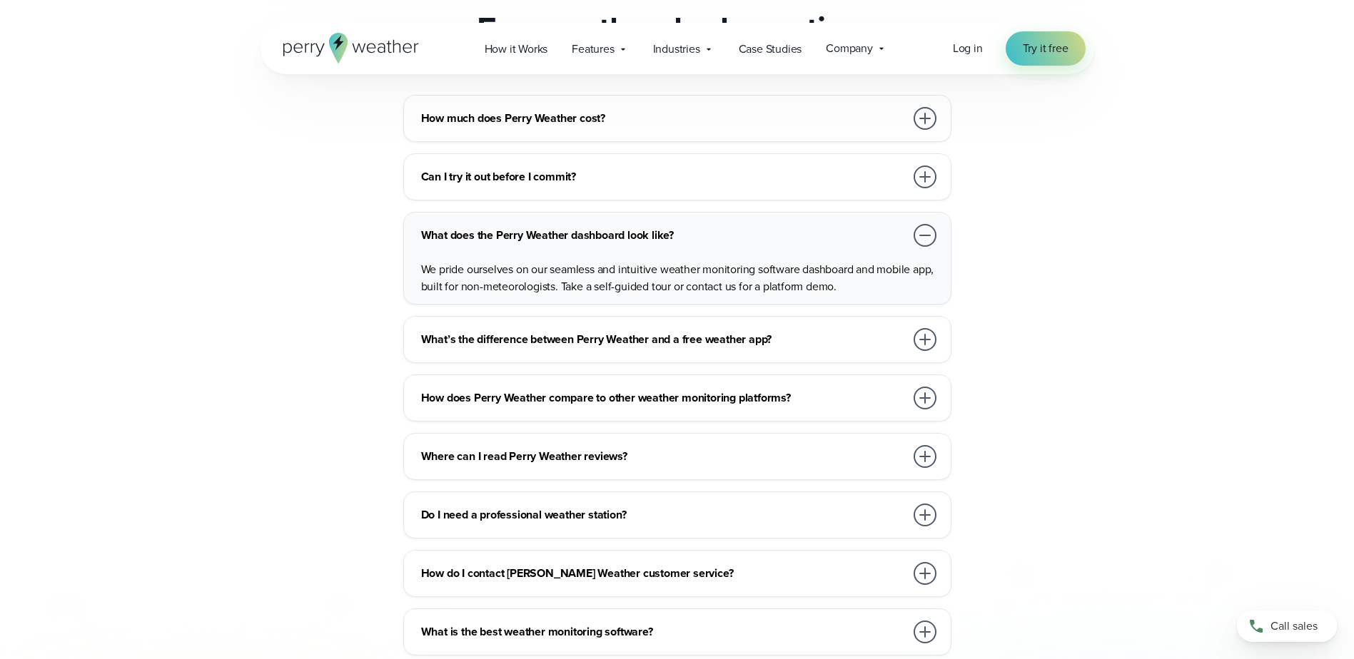
scroll to position [3211, 0]
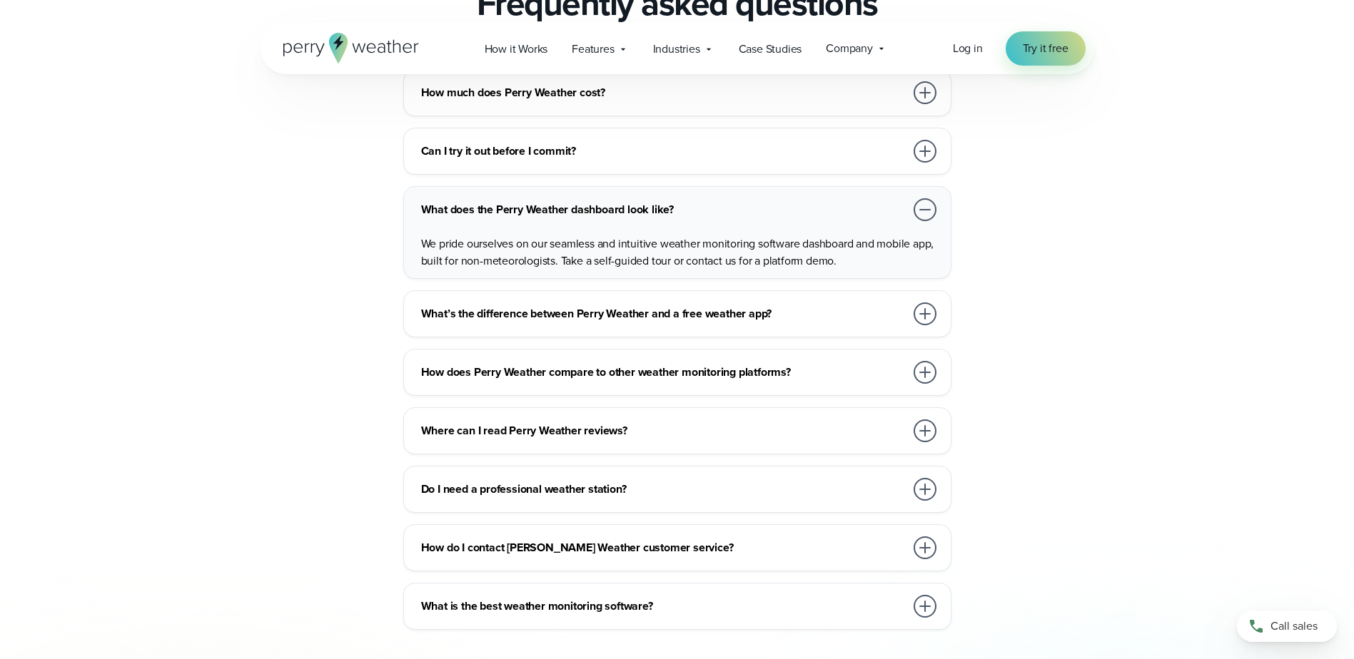
click at [931, 303] on div at bounding box center [924, 314] width 23 height 23
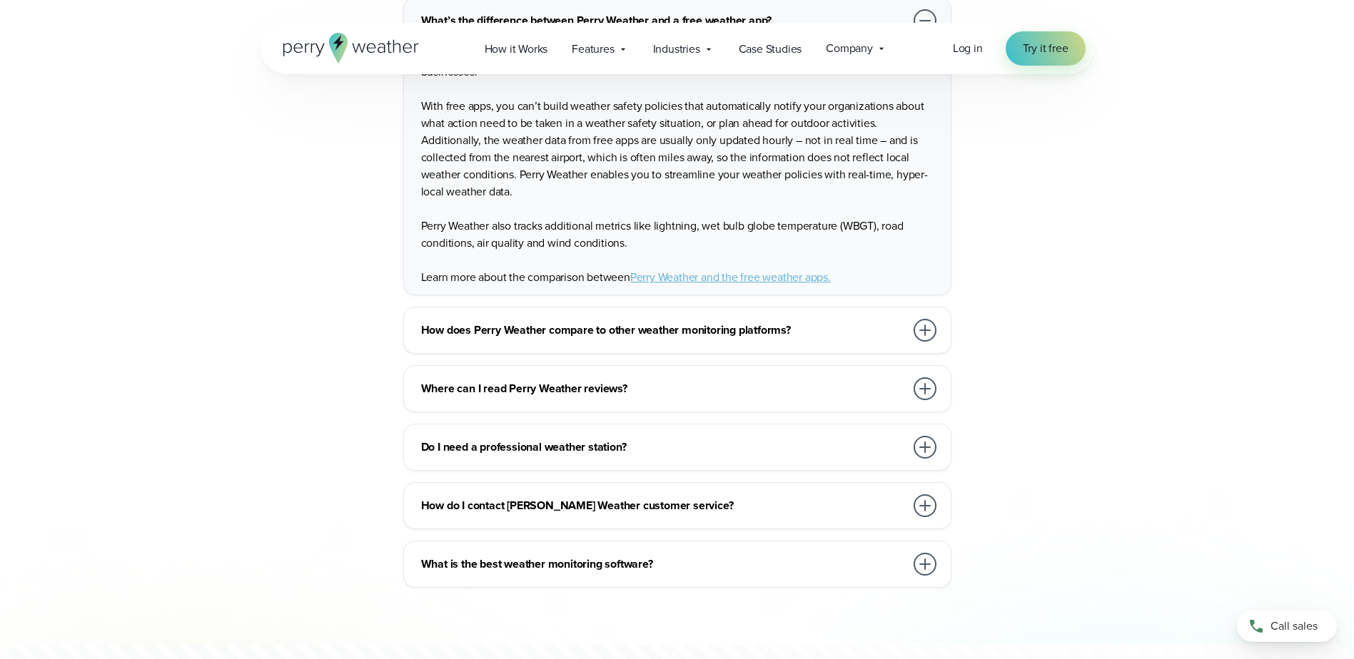
scroll to position [3497, 0]
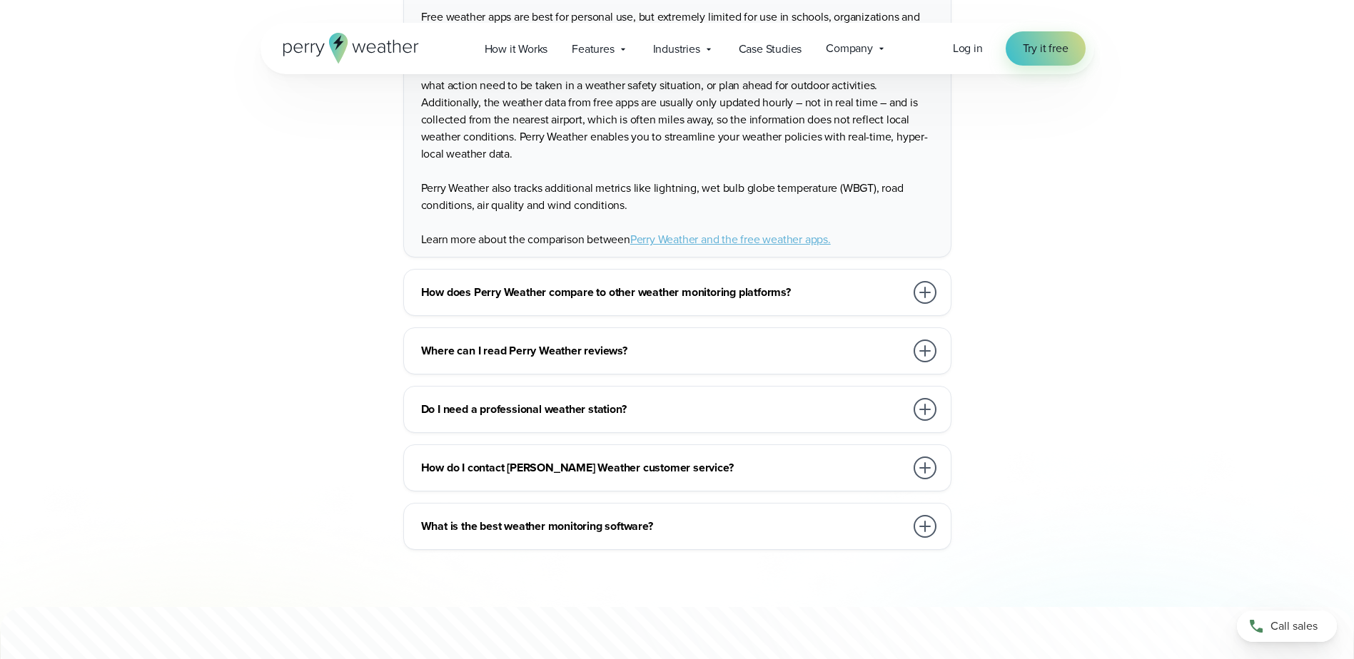
click at [921, 281] on div at bounding box center [924, 292] width 23 height 23
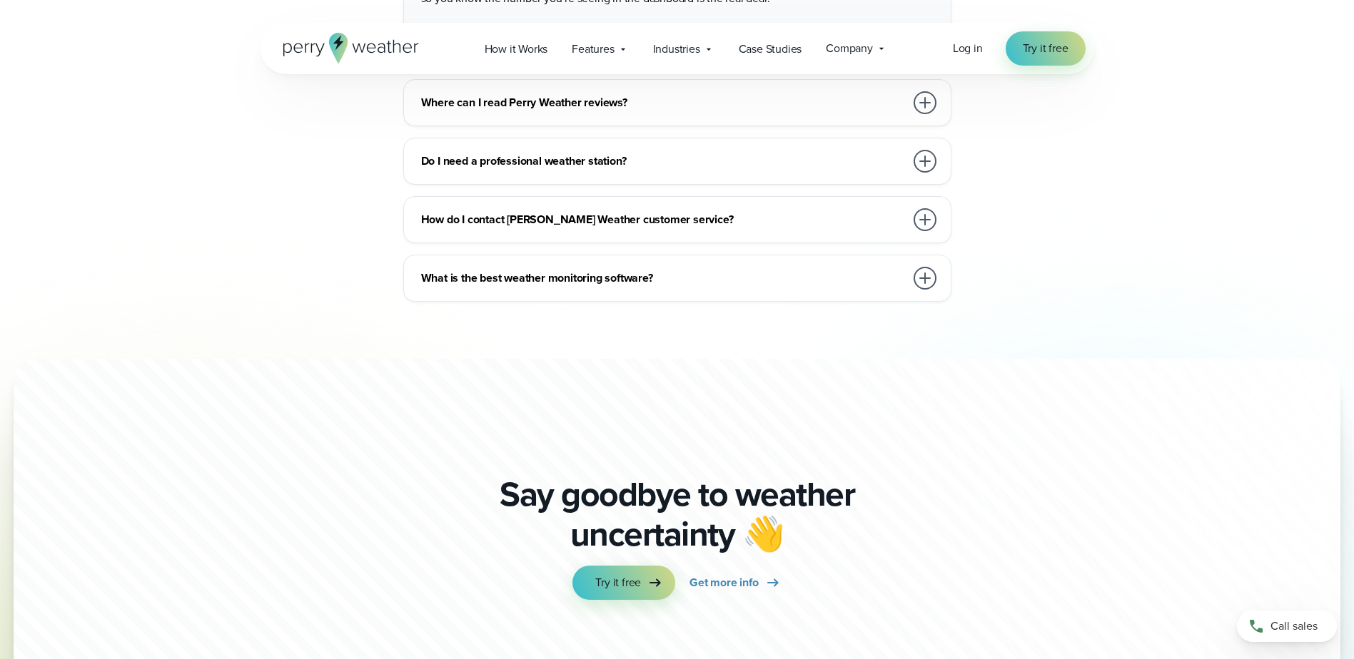
scroll to position [3568, 0]
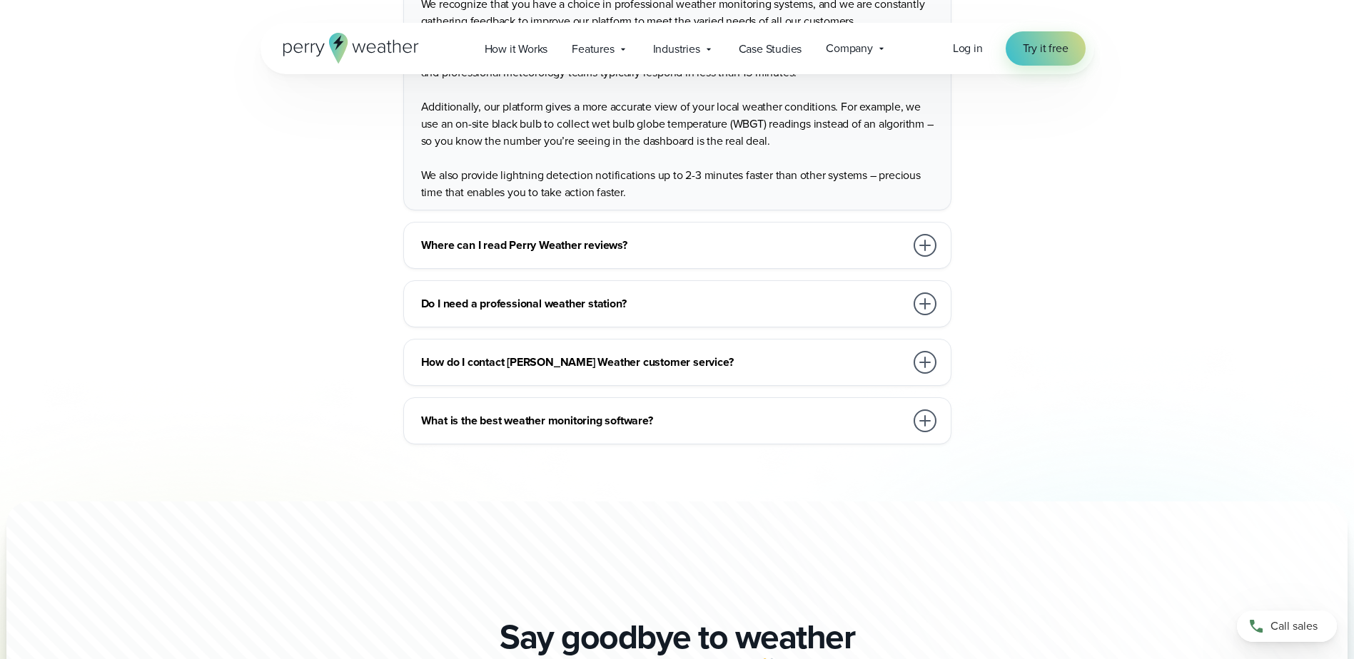
click at [923, 410] on div at bounding box center [924, 421] width 23 height 23
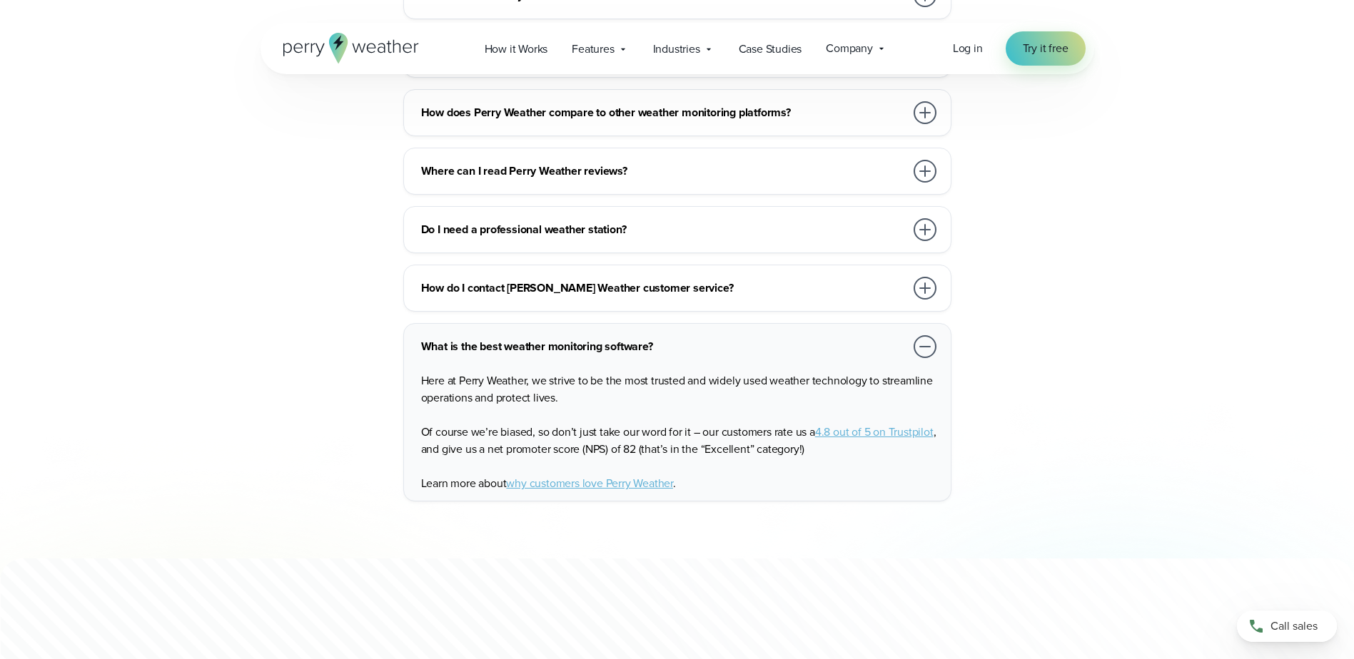
scroll to position [3354, 0]
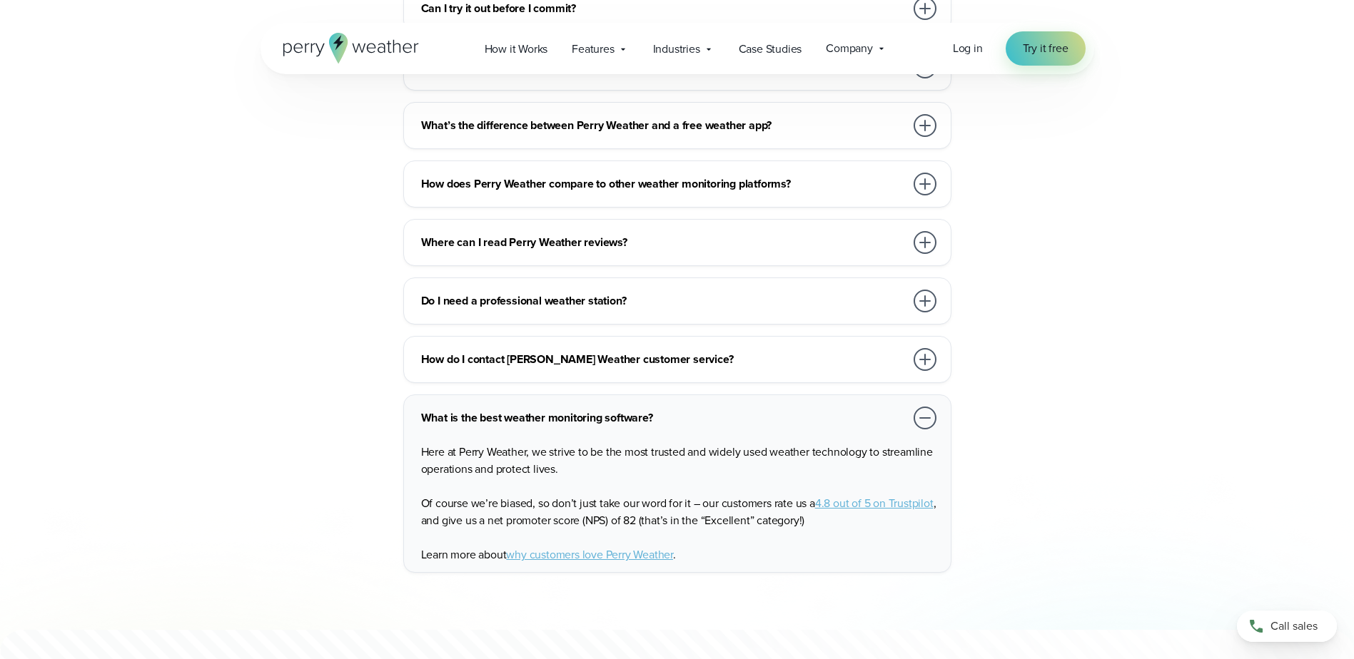
click at [931, 348] on div at bounding box center [924, 359] width 23 height 23
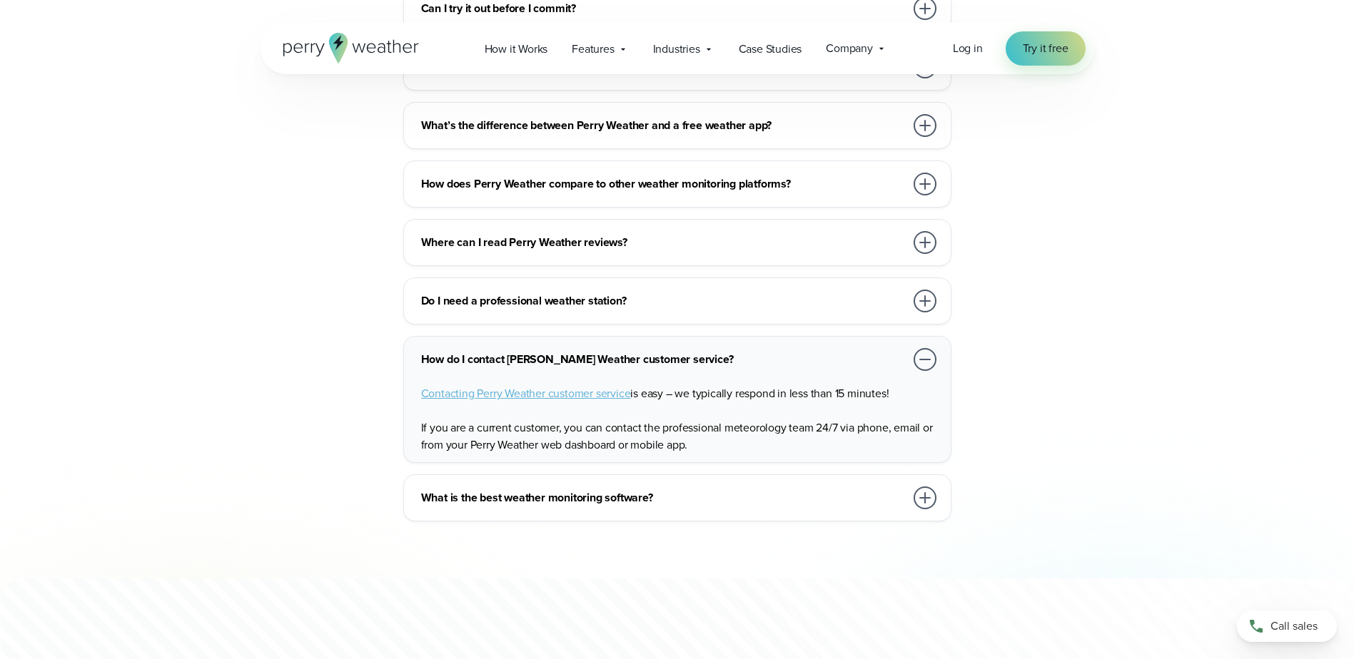
click at [928, 290] on div at bounding box center [924, 301] width 23 height 23
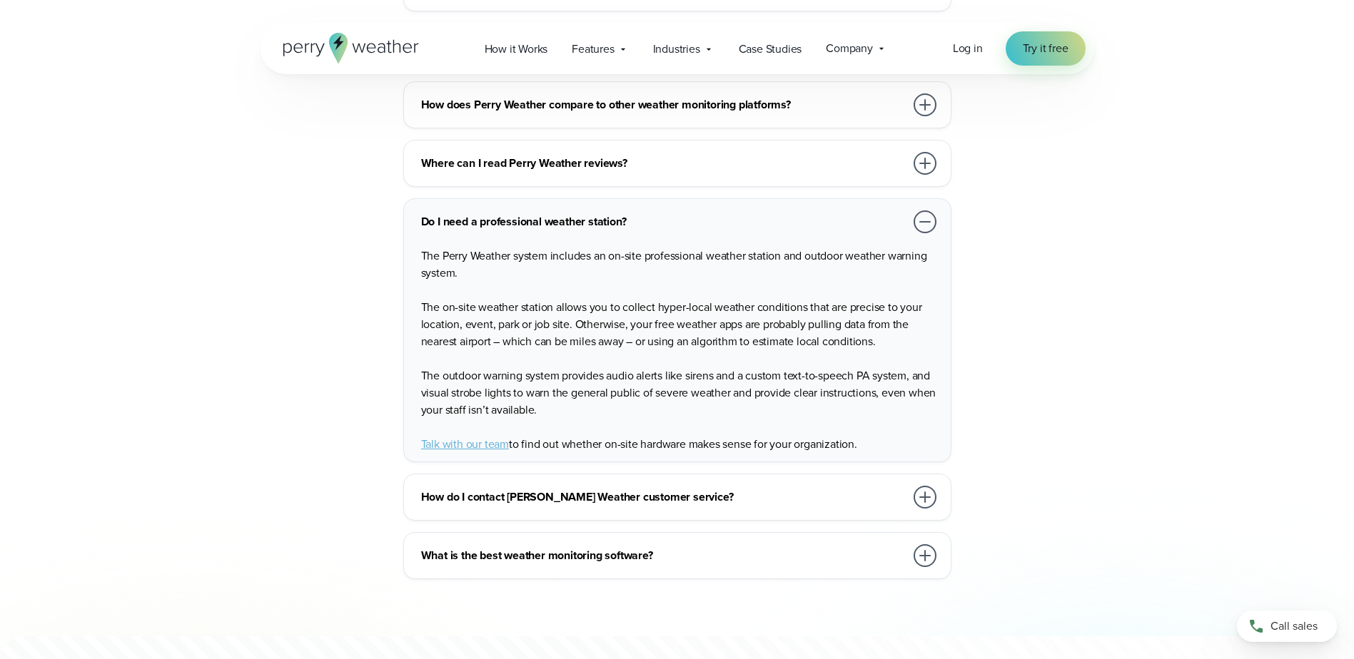
scroll to position [3497, 0]
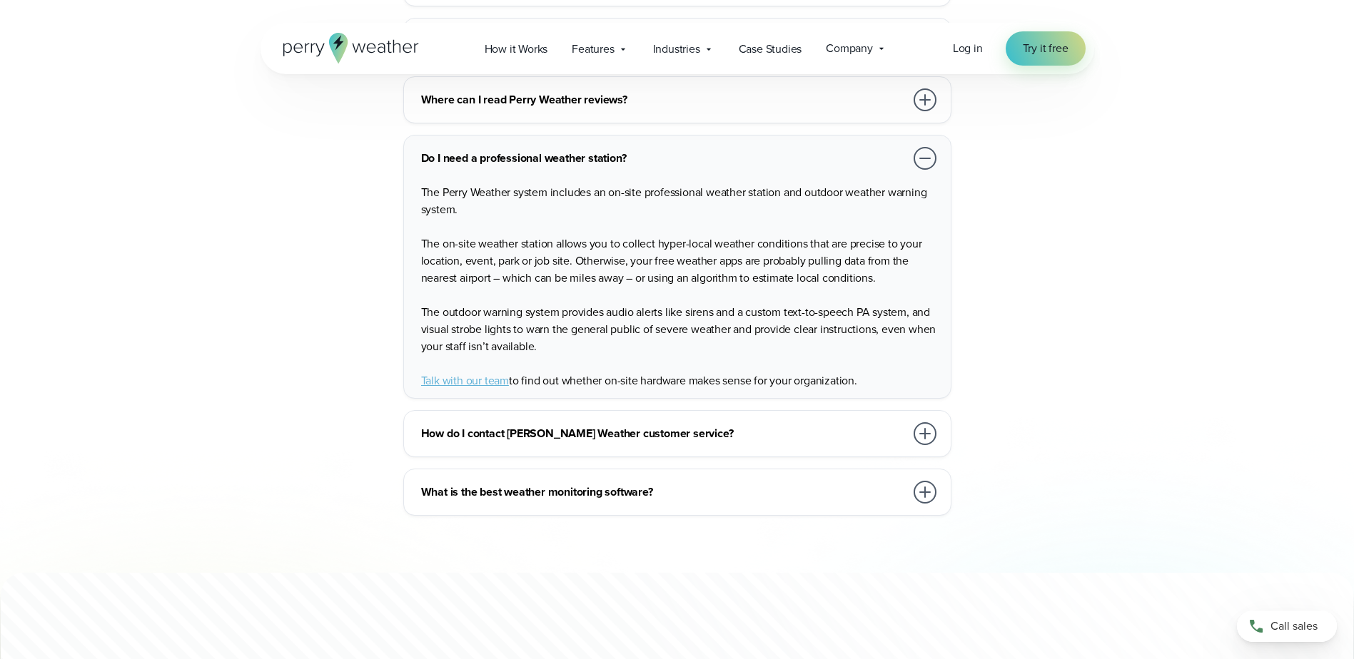
click at [525, 484] on h3 "What is the best weather monitoring software?" at bounding box center [663, 492] width 484 height 17
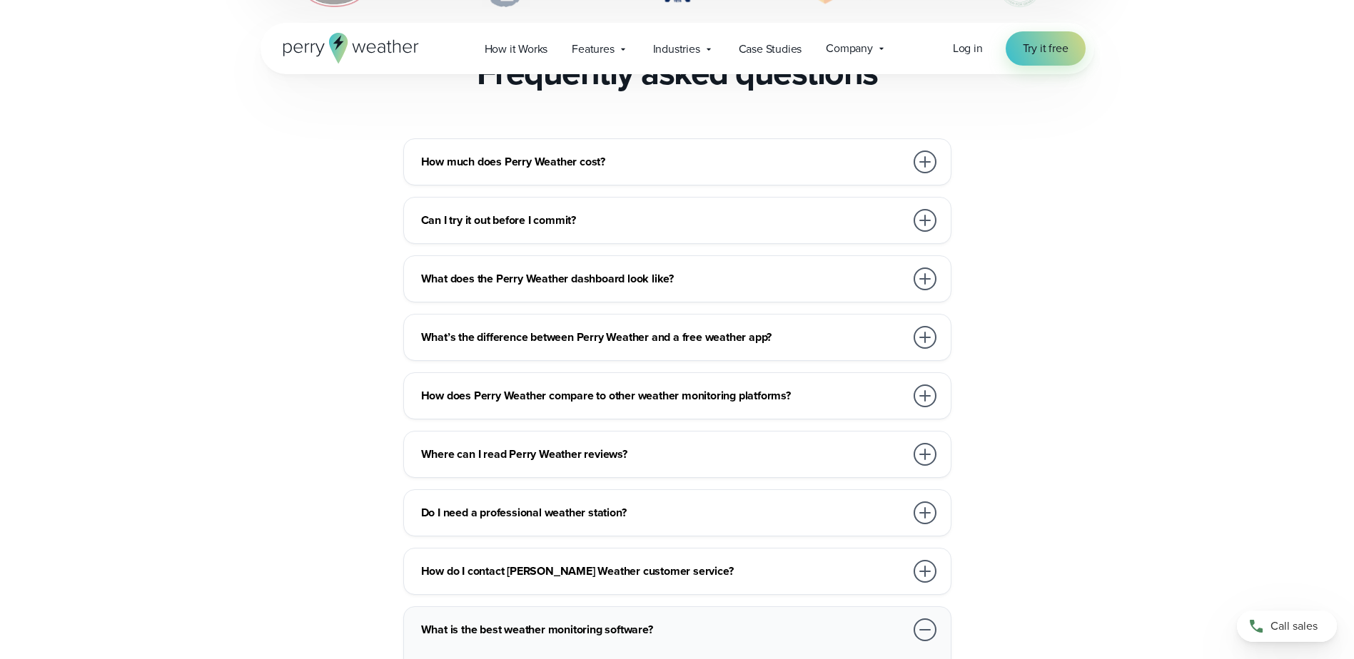
scroll to position [3140, 0]
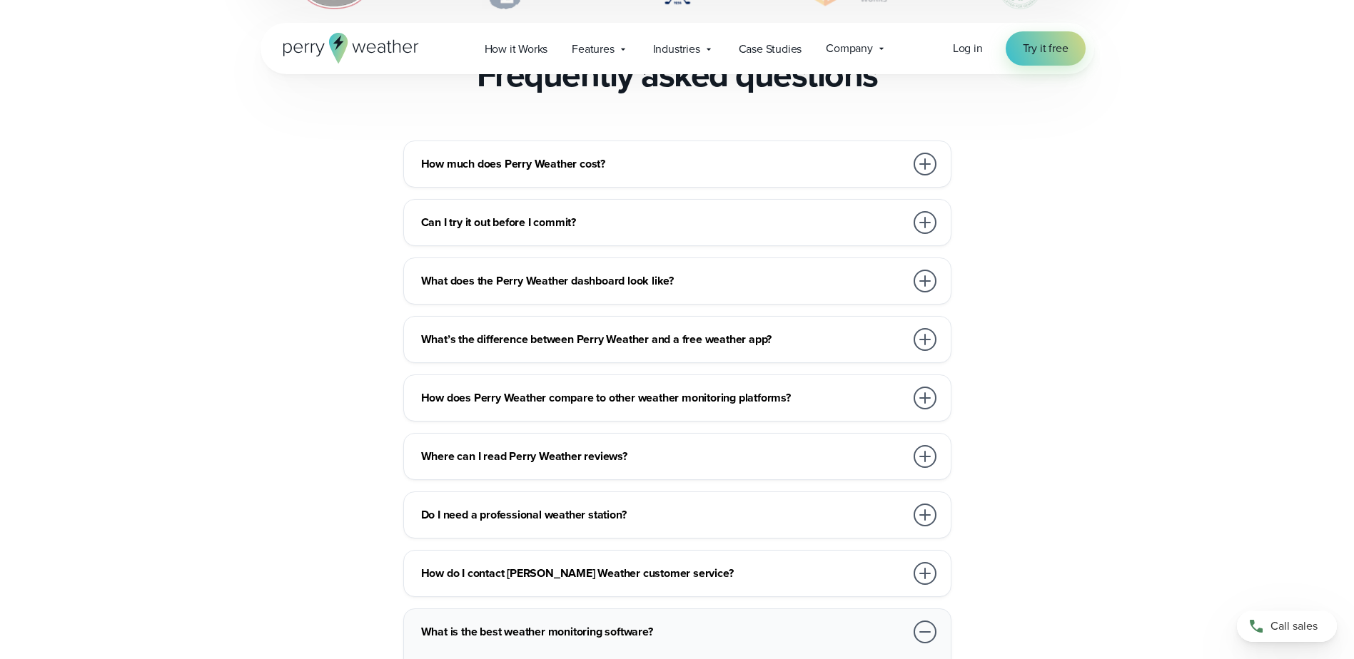
drag, startPoint x: 622, startPoint y: 563, endPoint x: 630, endPoint y: 570, distance: 10.6
click at [623, 563] on div "How much does Perry Weather cost? We work with organizations large and small, f…" at bounding box center [676, 464] width 833 height 646
click at [630, 618] on div "What is the best weather monitoring software?" at bounding box center [680, 632] width 518 height 29
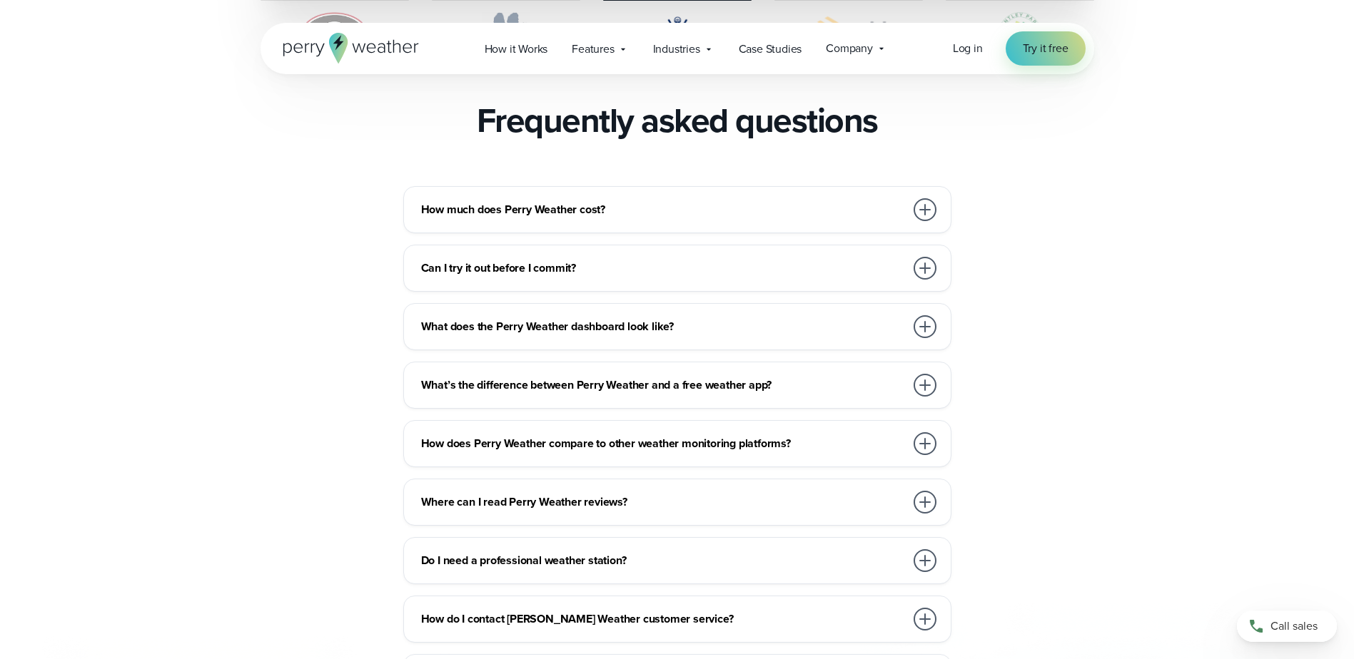
scroll to position [3068, 0]
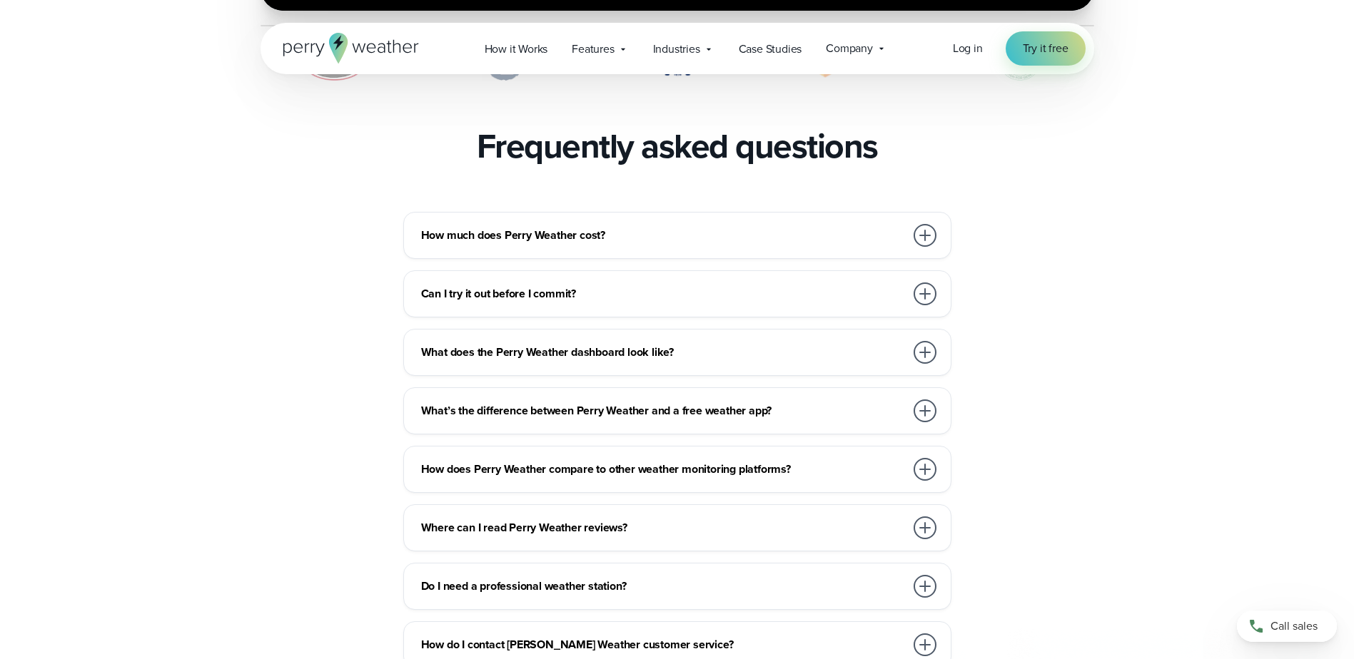
click at [666, 461] on h3 "How does Perry Weather compare to other weather monitoring platforms?" at bounding box center [663, 469] width 484 height 17
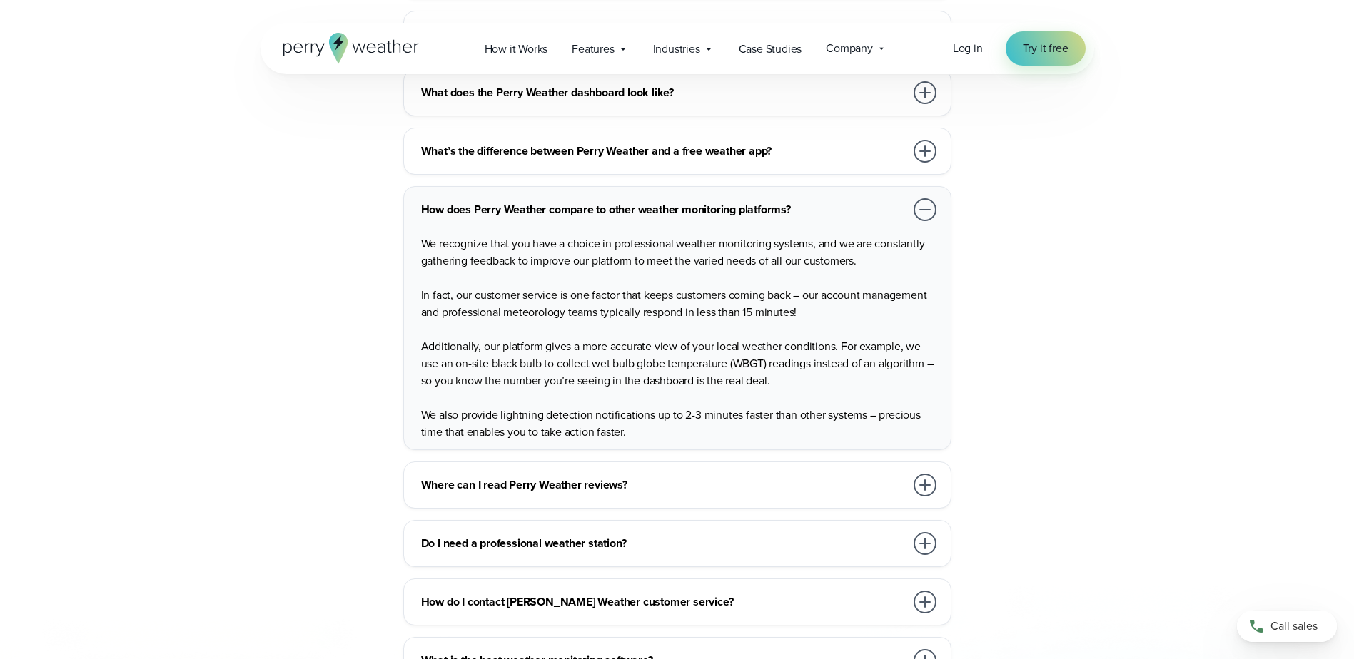
scroll to position [3354, 0]
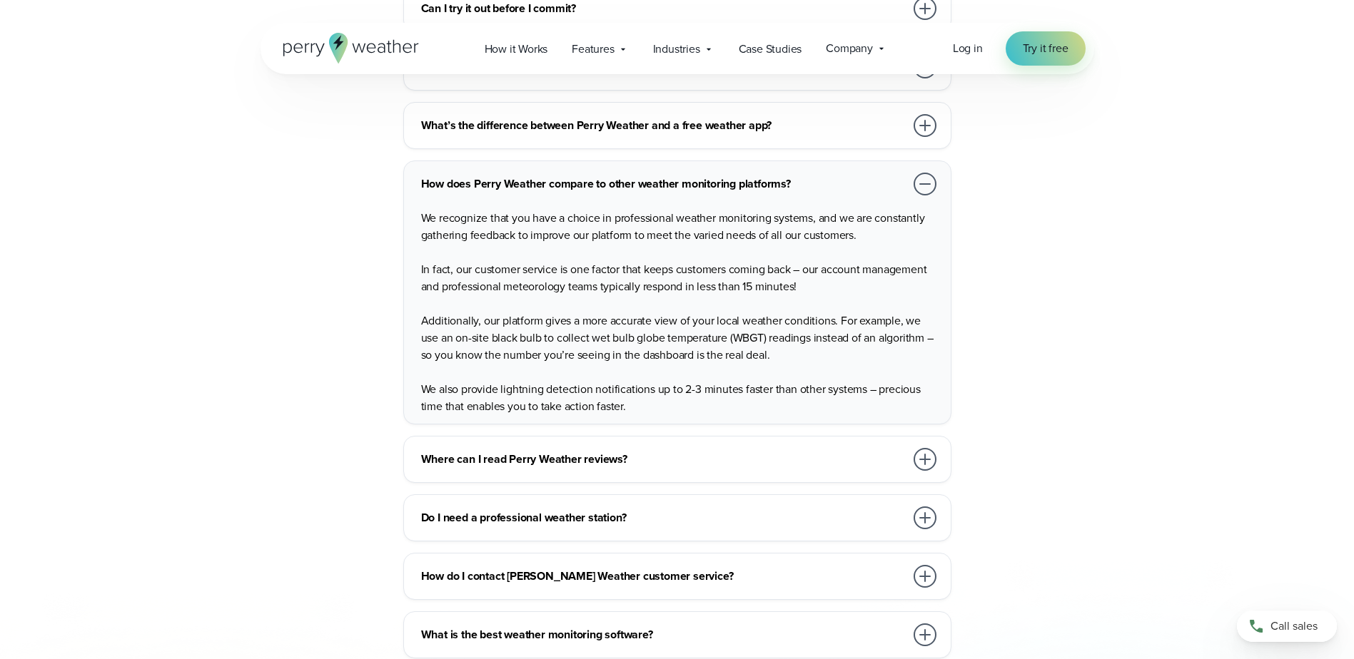
click at [666, 509] on h3 "Do I need a professional weather station?" at bounding box center [663, 517] width 484 height 17
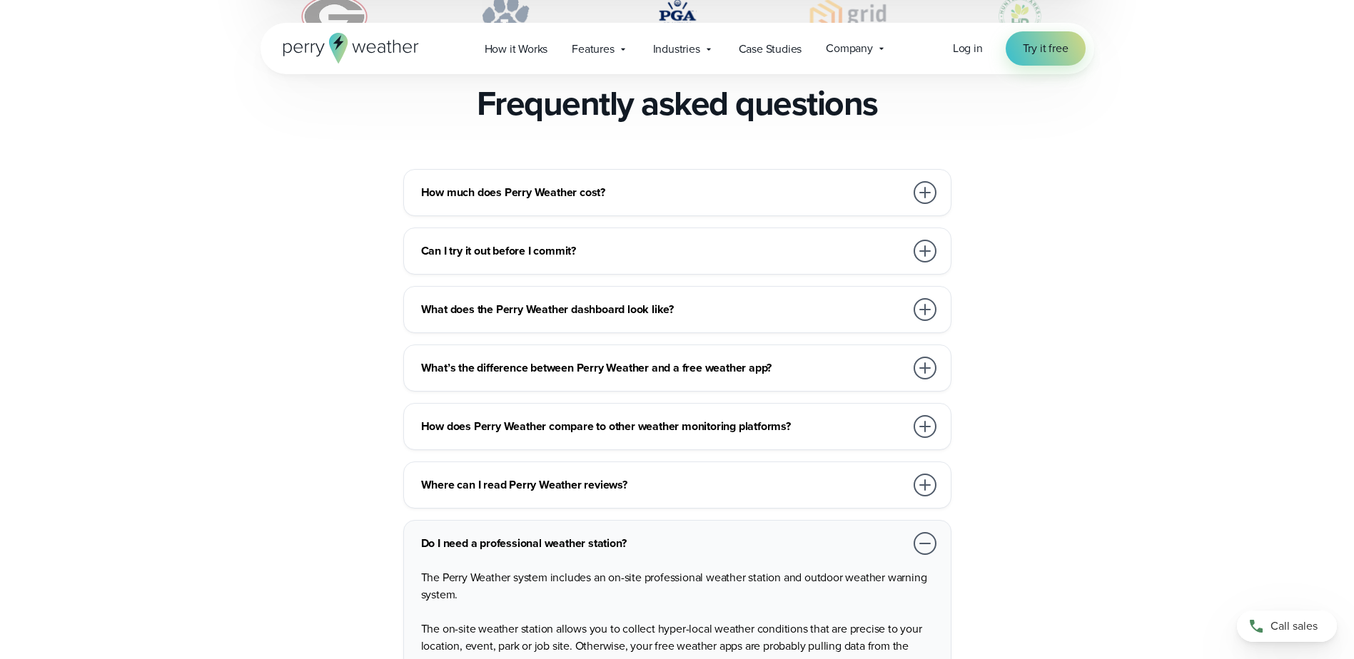
scroll to position [2997, 0]
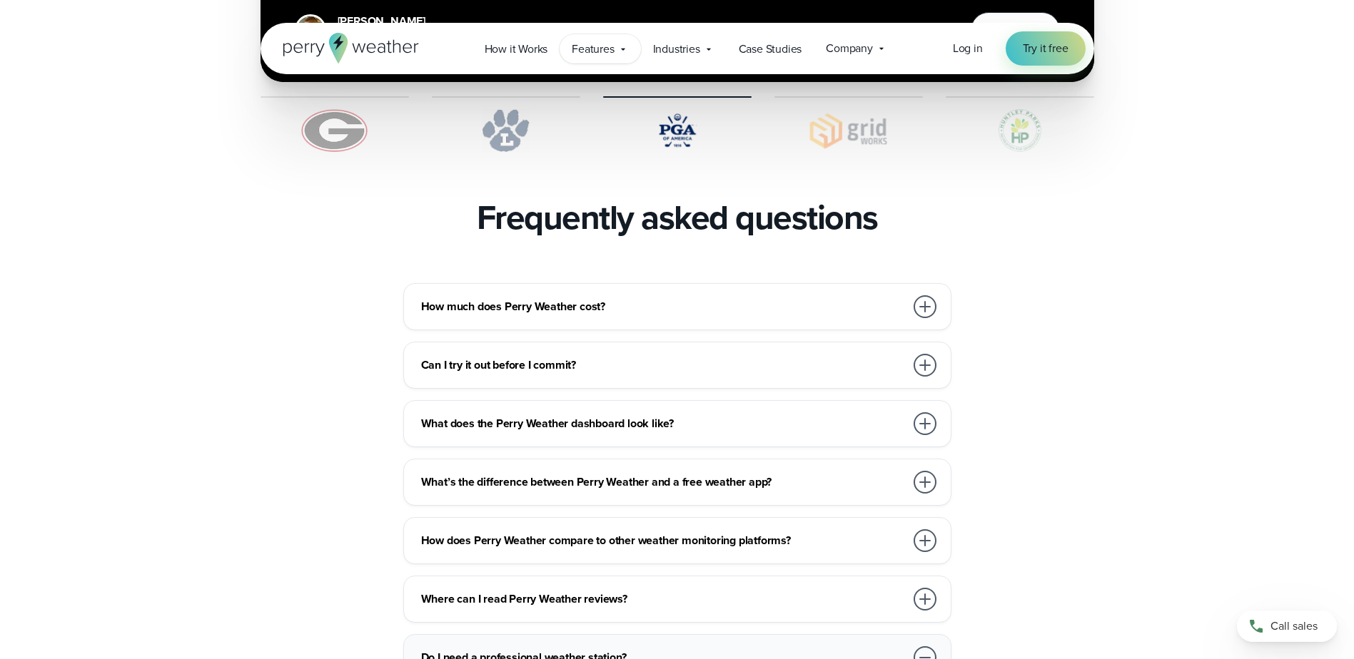
click at [623, 54] on icon at bounding box center [622, 49] width 11 height 11
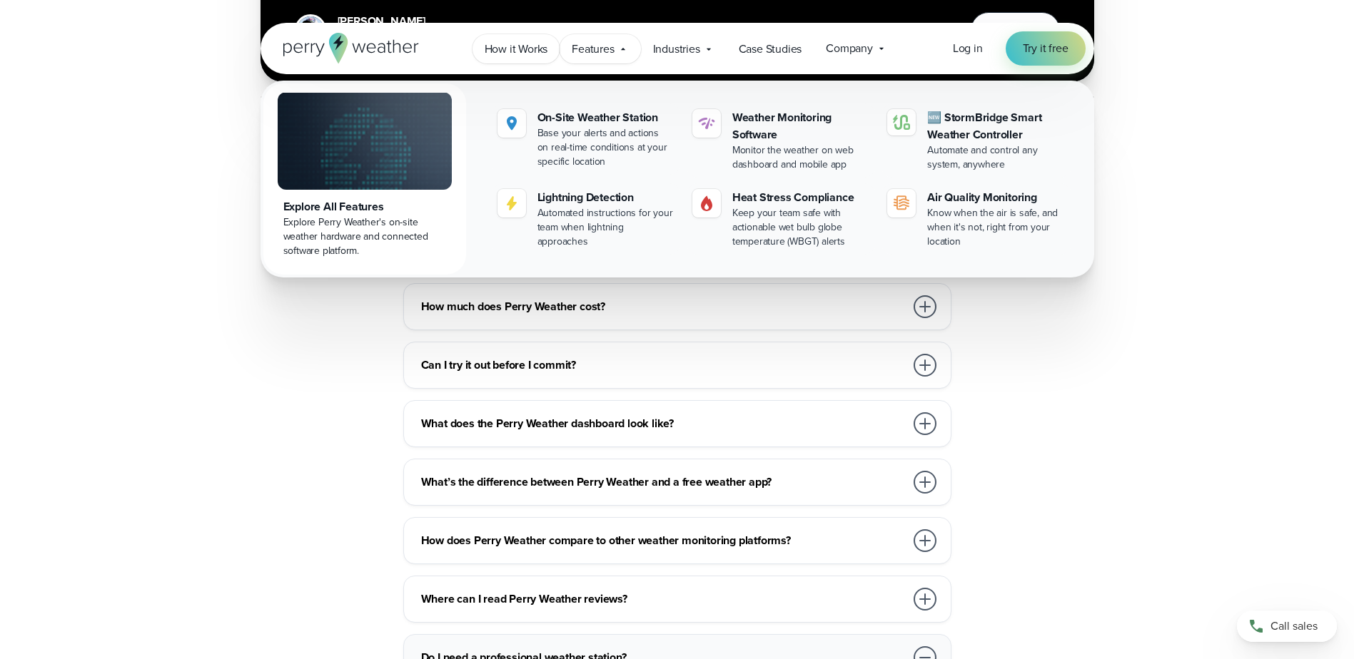
click at [527, 50] on span "How it Works" at bounding box center [517, 49] width 64 height 17
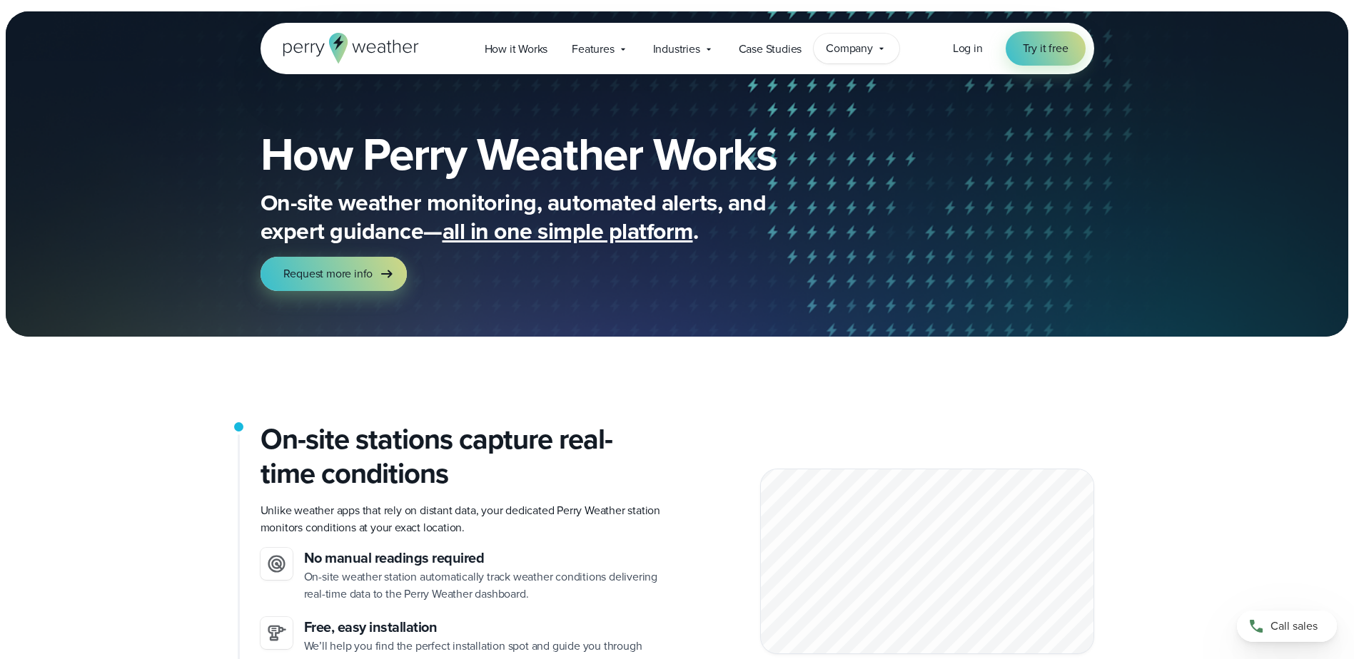
click at [839, 45] on span "Company" at bounding box center [849, 48] width 47 height 17
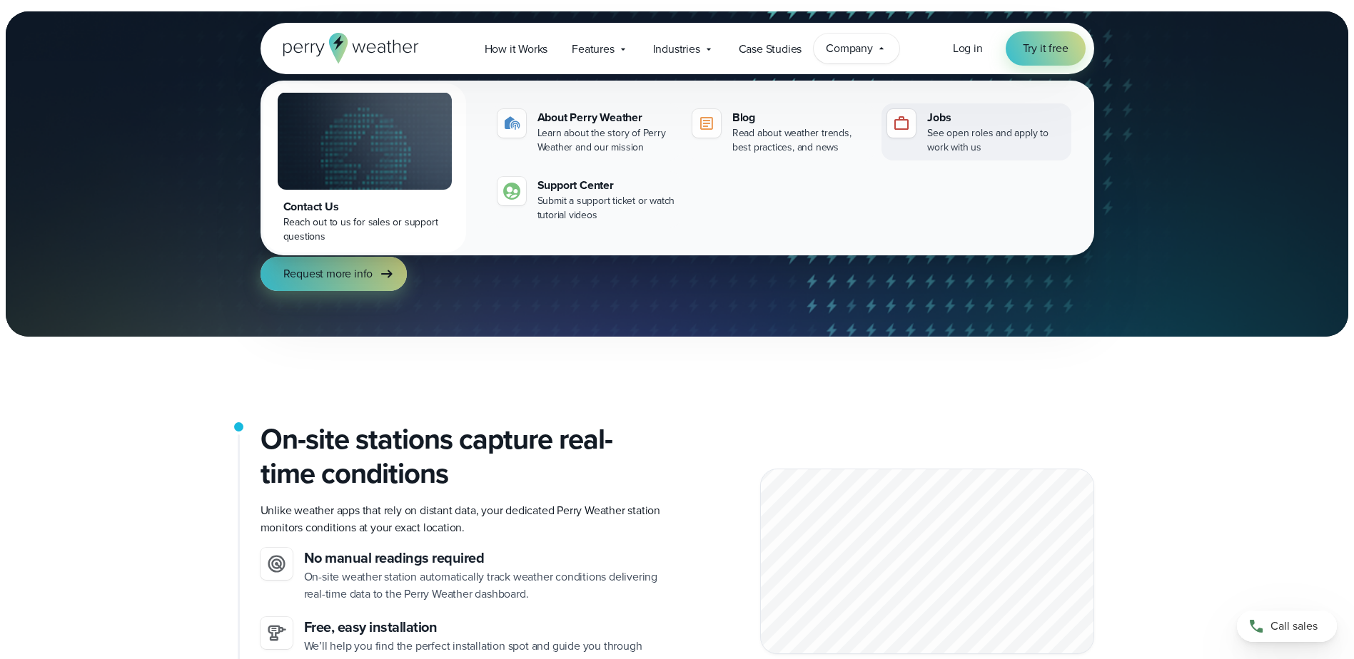
click at [921, 119] on link "Jobs See open roles and apply to work with us" at bounding box center [975, 131] width 189 height 57
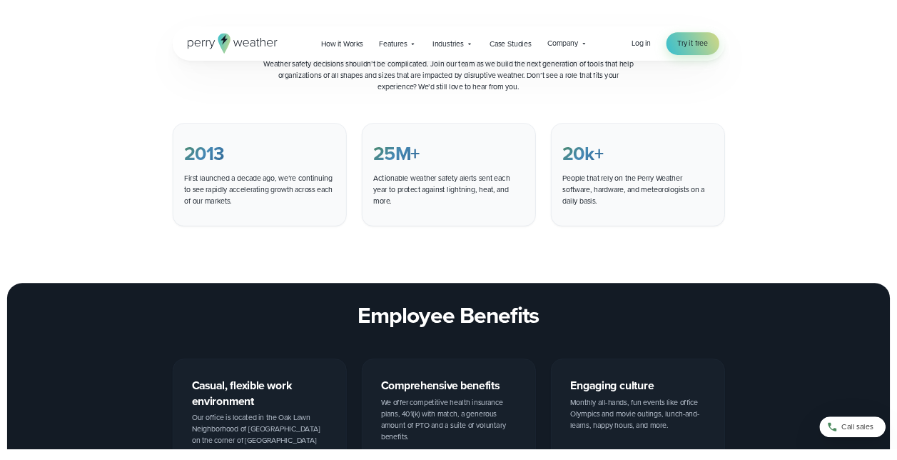
scroll to position [1074, 0]
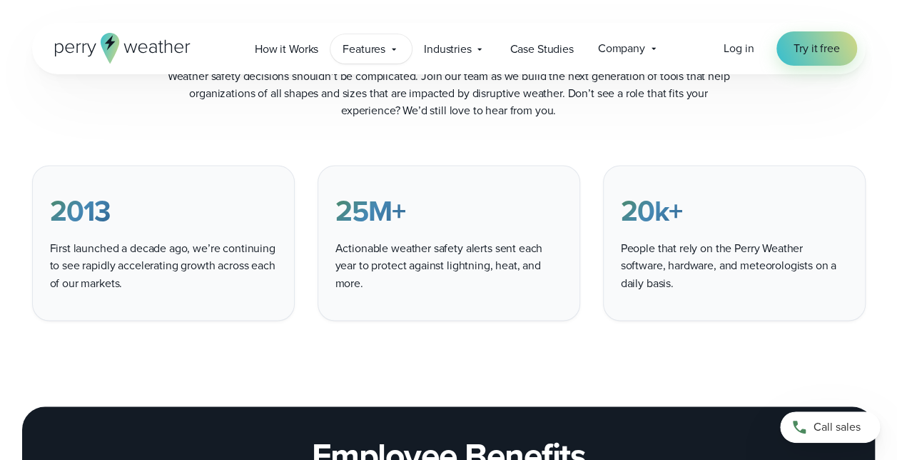
click at [363, 54] on span "Features" at bounding box center [364, 49] width 43 height 17
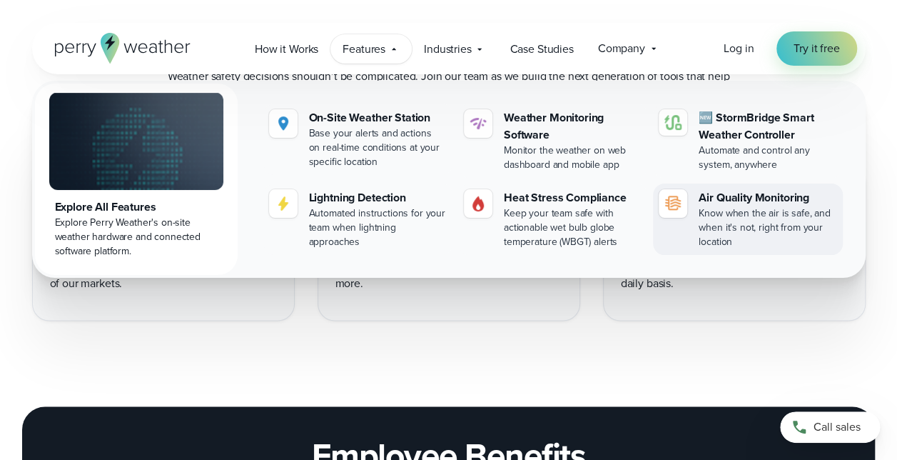
click at [768, 222] on div "Know when the air is safe, and when it's not, right from your location" at bounding box center [768, 227] width 138 height 43
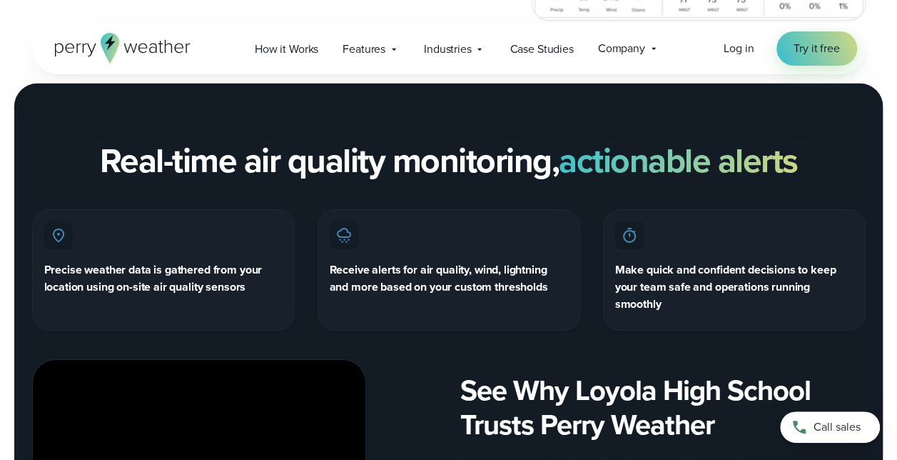
scroll to position [2171, 0]
